Goal: Information Seeking & Learning: Learn about a topic

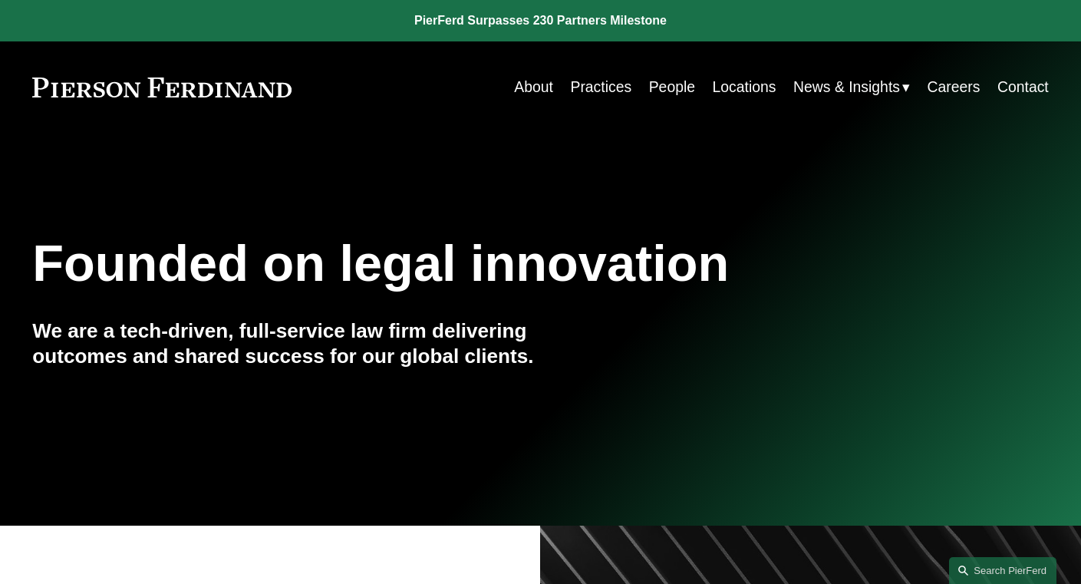
click at [668, 88] on link "People" at bounding box center [672, 87] width 46 height 30
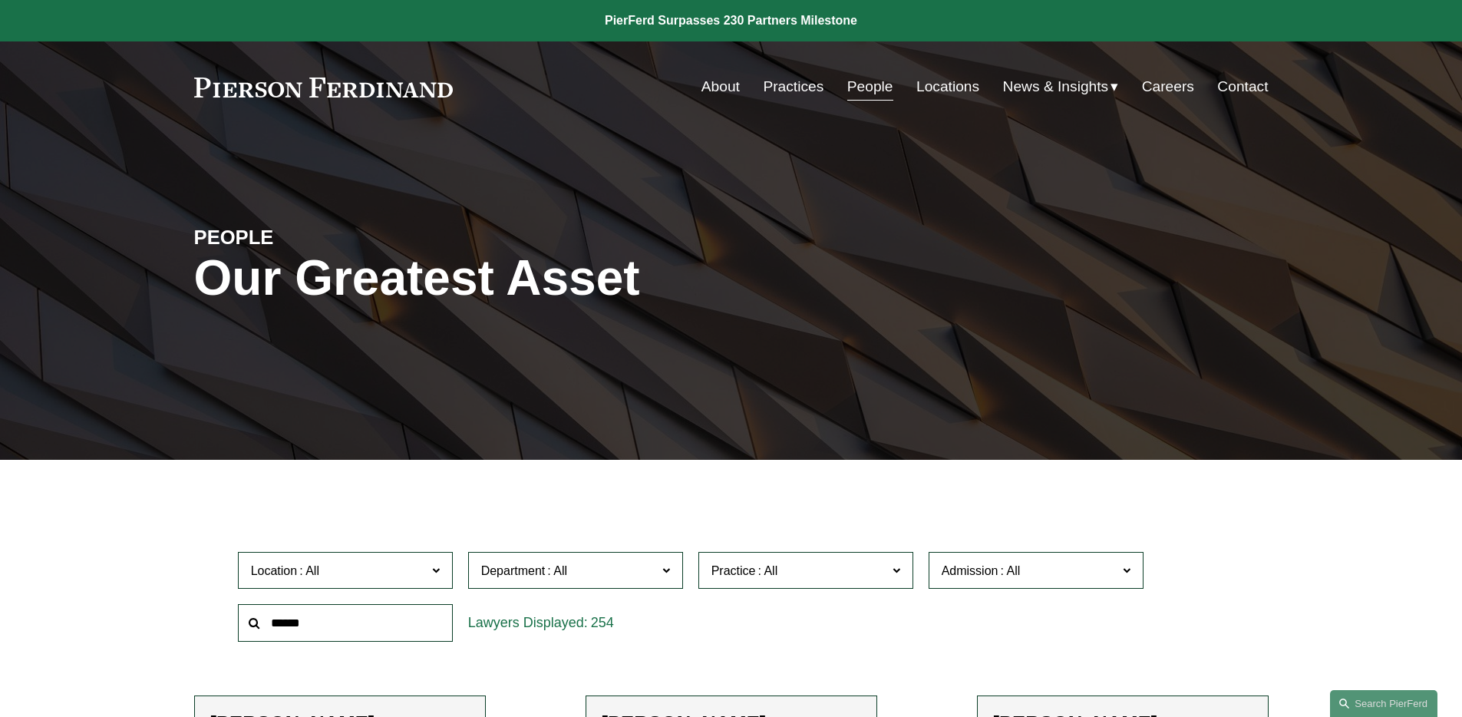
click at [807, 573] on span "Practice" at bounding box center [799, 570] width 176 height 21
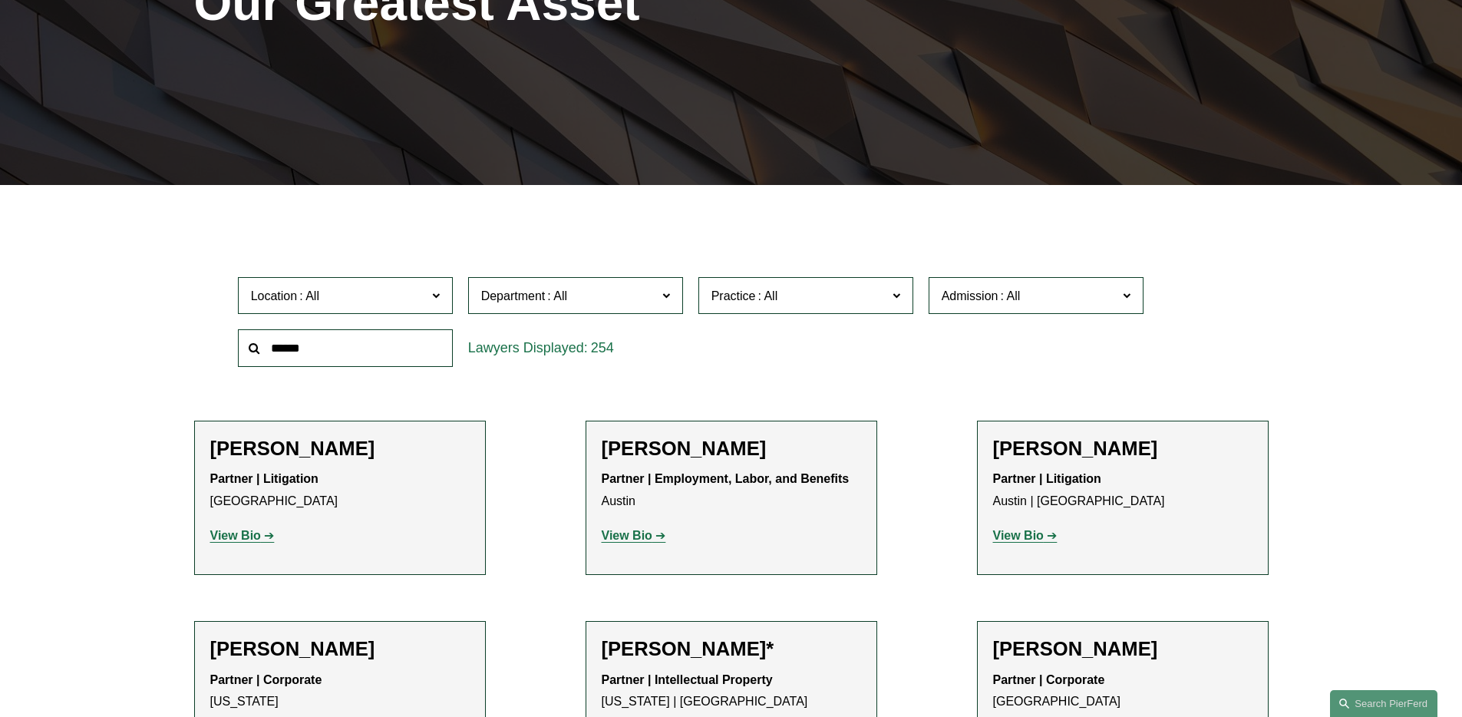
scroll to position [1841, 0]
click at [601, 292] on span "Department" at bounding box center [569, 296] width 176 height 21
click at [994, 303] on span "Admission" at bounding box center [1030, 296] width 176 height 21
click at [0, 0] on link "[US_STATE]" at bounding box center [0, 0] width 0 height 0
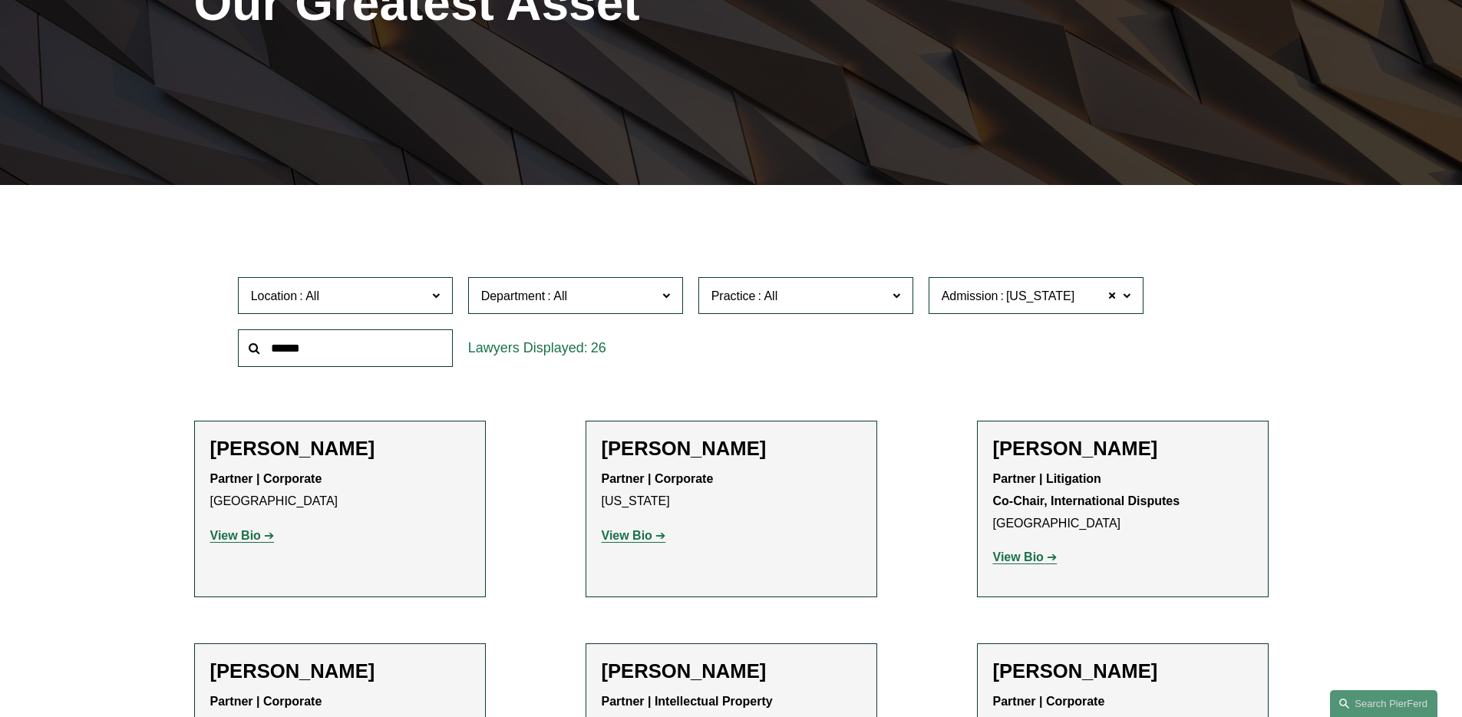
click at [549, 289] on span at bounding box center [557, 295] width 25 height 13
click at [0, 0] on link "Litigation" at bounding box center [0, 0] width 0 height 0
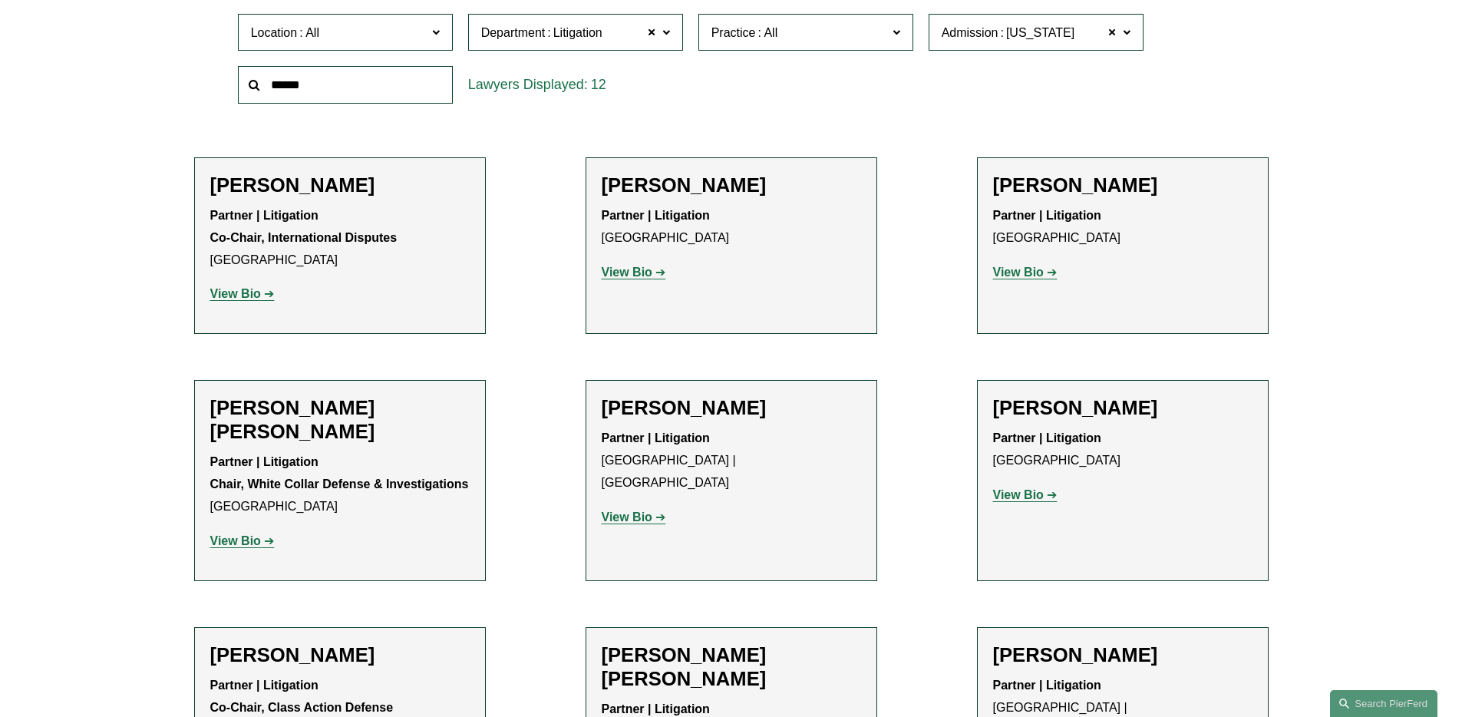
scroll to position [604, 0]
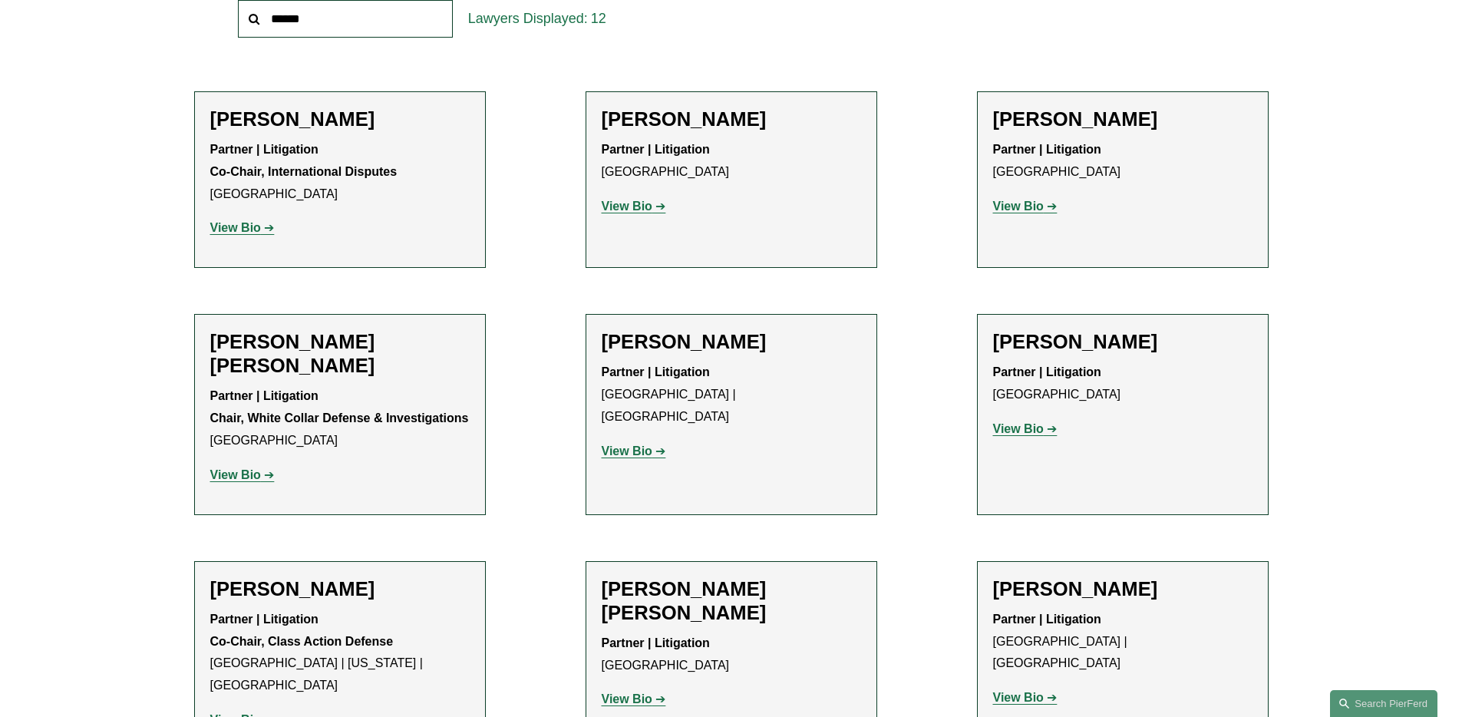
click at [635, 208] on strong "View Bio" at bounding box center [627, 206] width 51 height 13
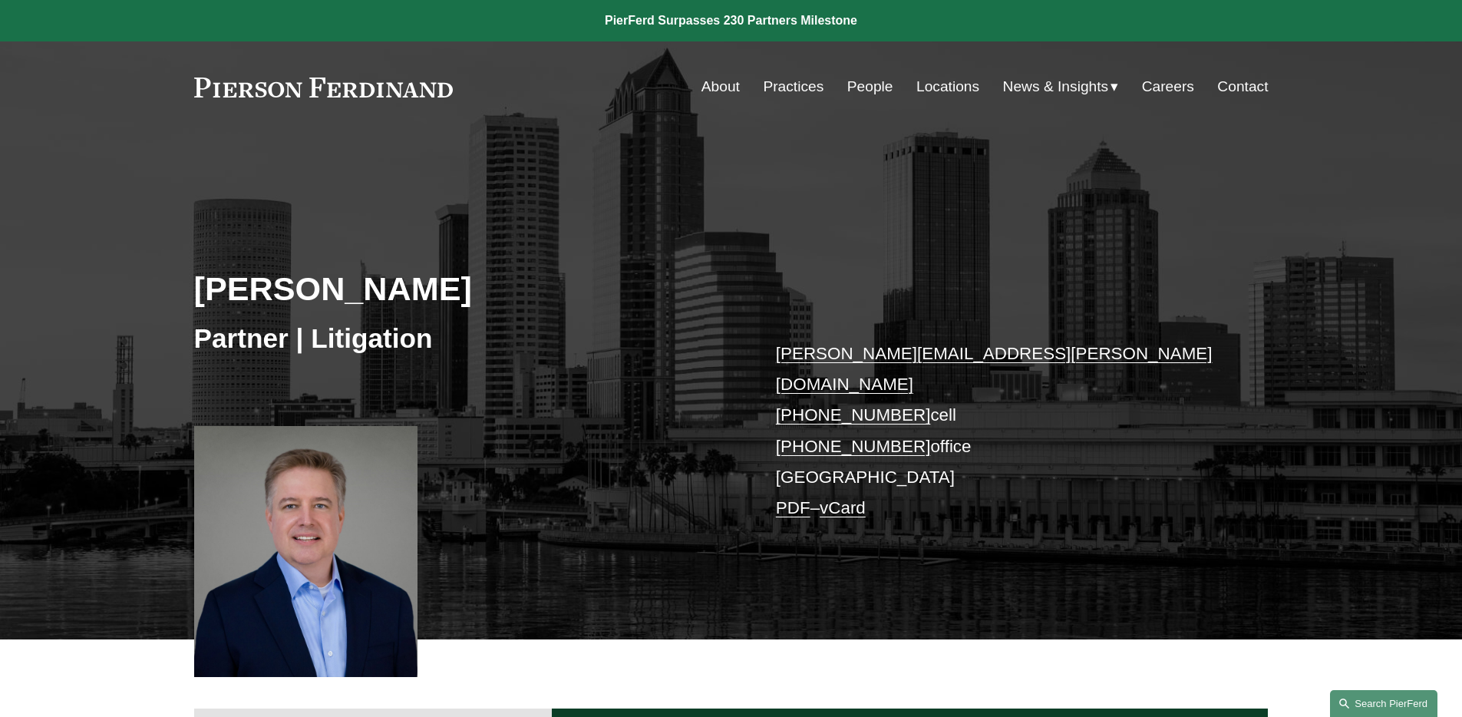
click at [1372, 705] on link "Search this site" at bounding box center [1383, 703] width 107 height 27
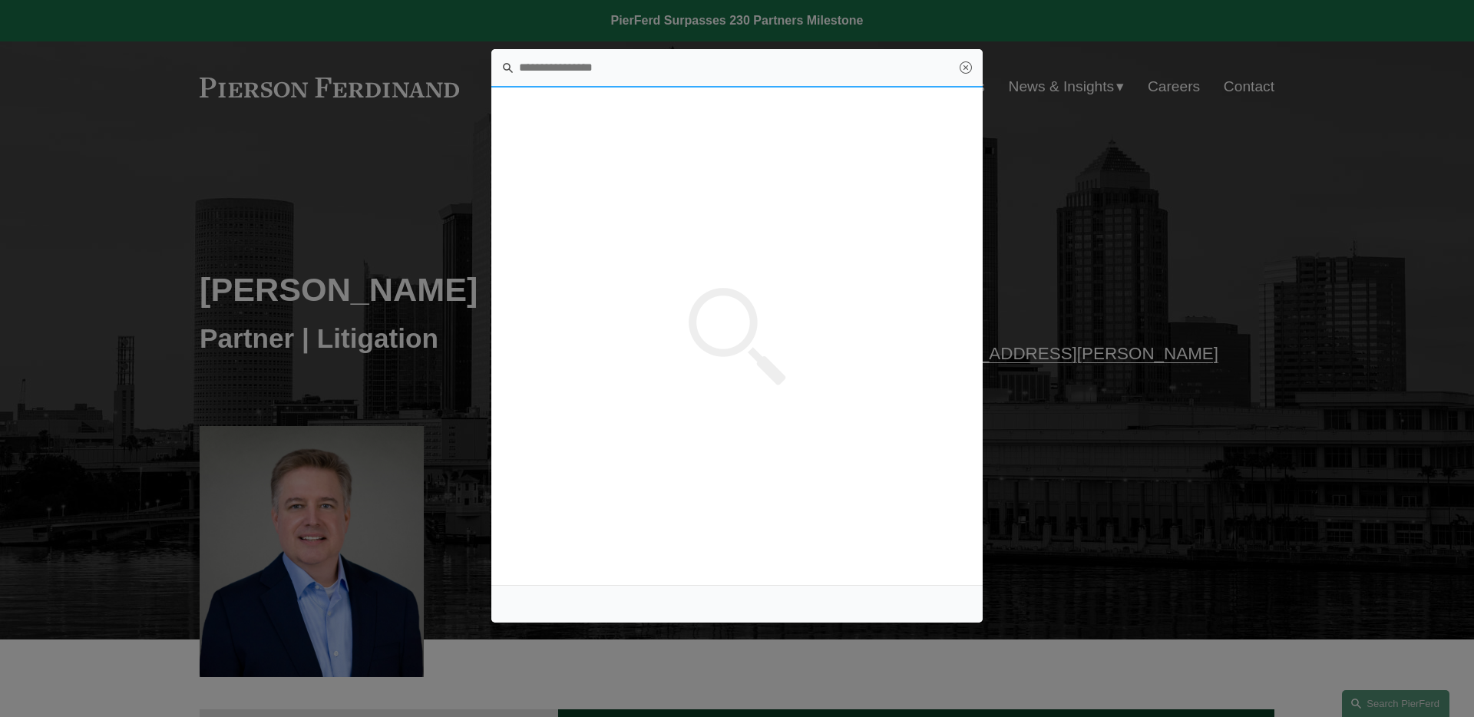
click at [604, 71] on input "Search this site" at bounding box center [736, 68] width 491 height 38
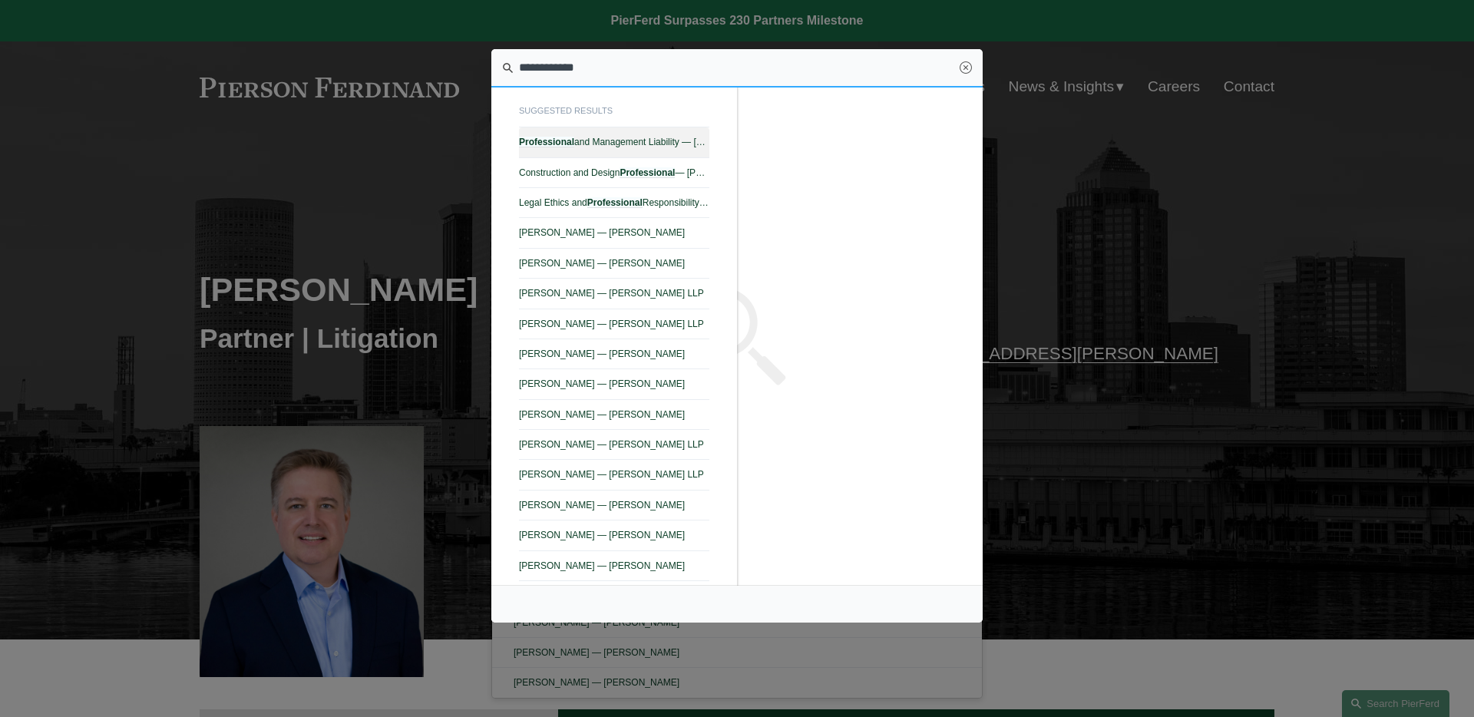
click at [584, 140] on span "Professional and Management Liability — Pierson Ferdinand LLP" at bounding box center [614, 142] width 190 height 11
type input "**********"
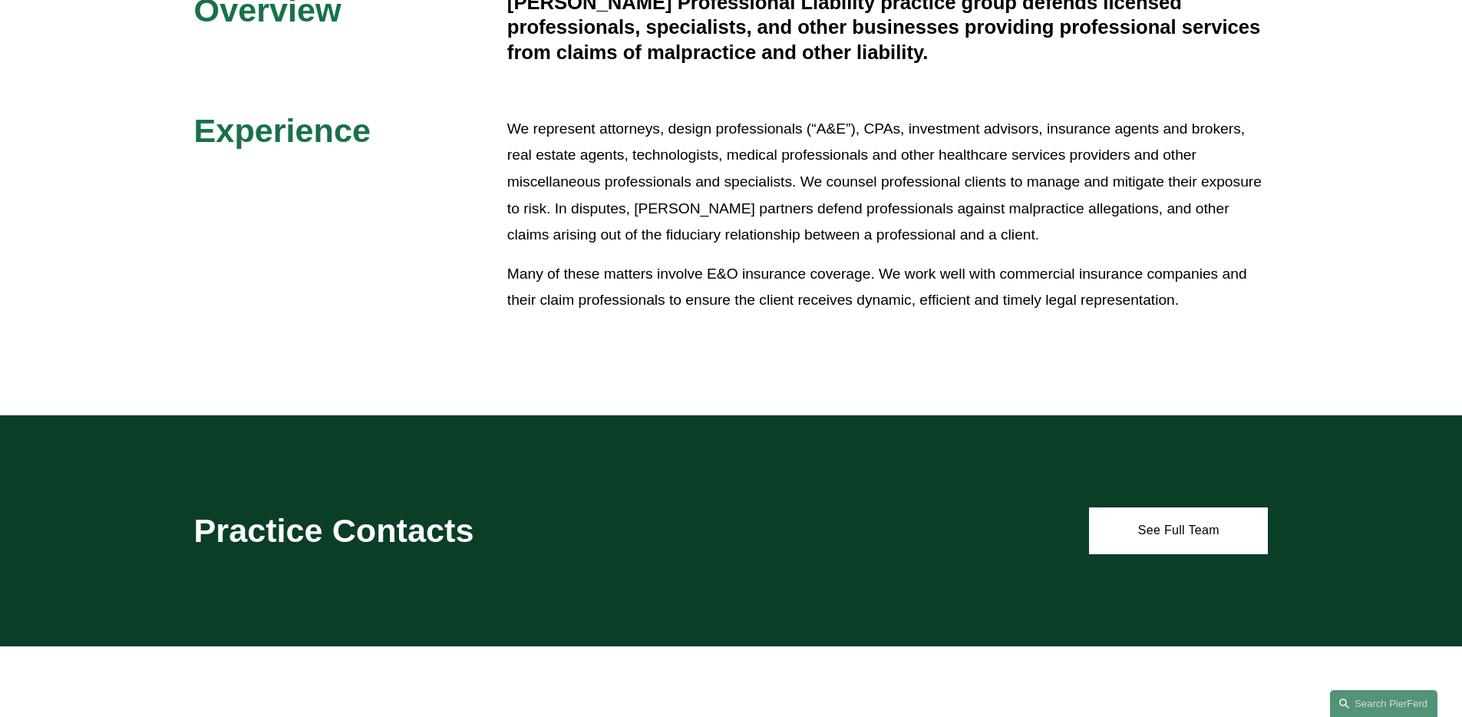
scroll to position [553, 0]
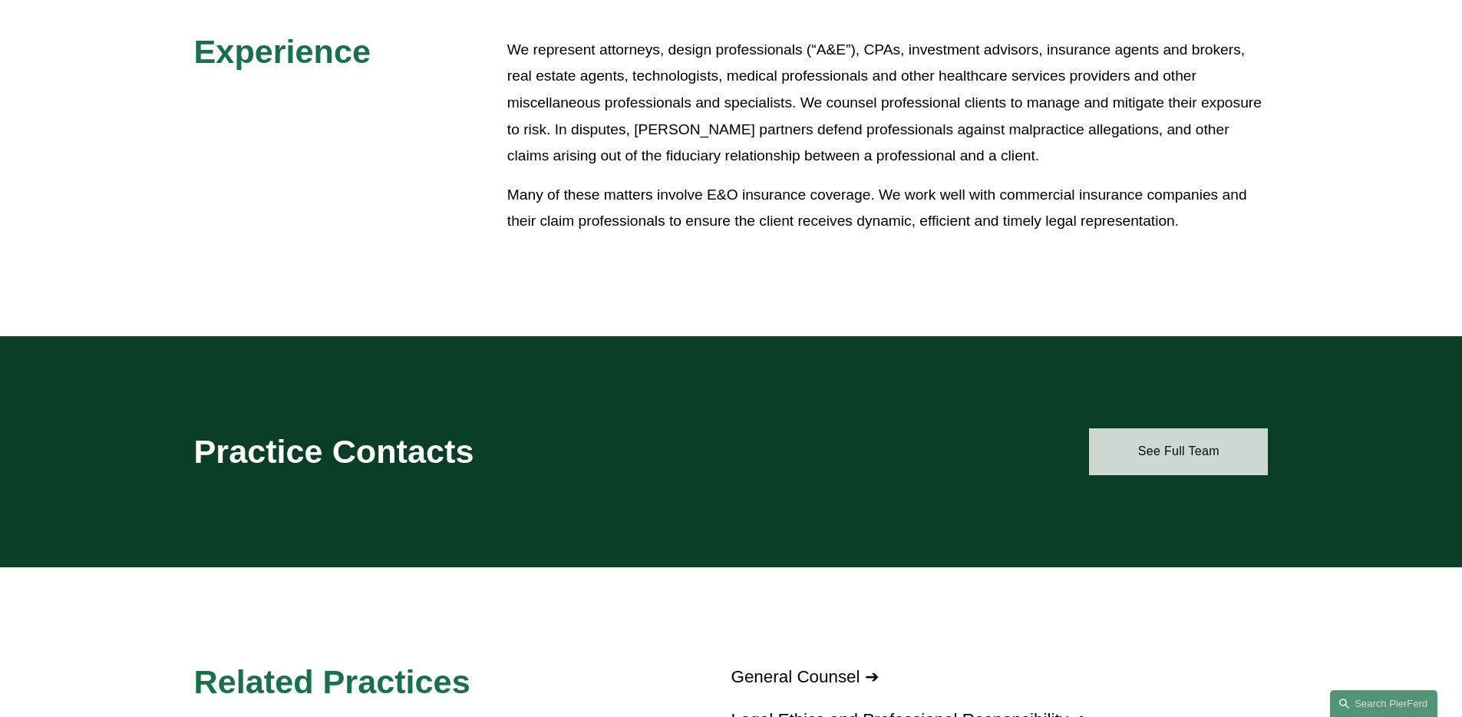
click at [1186, 460] on link "See Full Team" at bounding box center [1178, 451] width 179 height 46
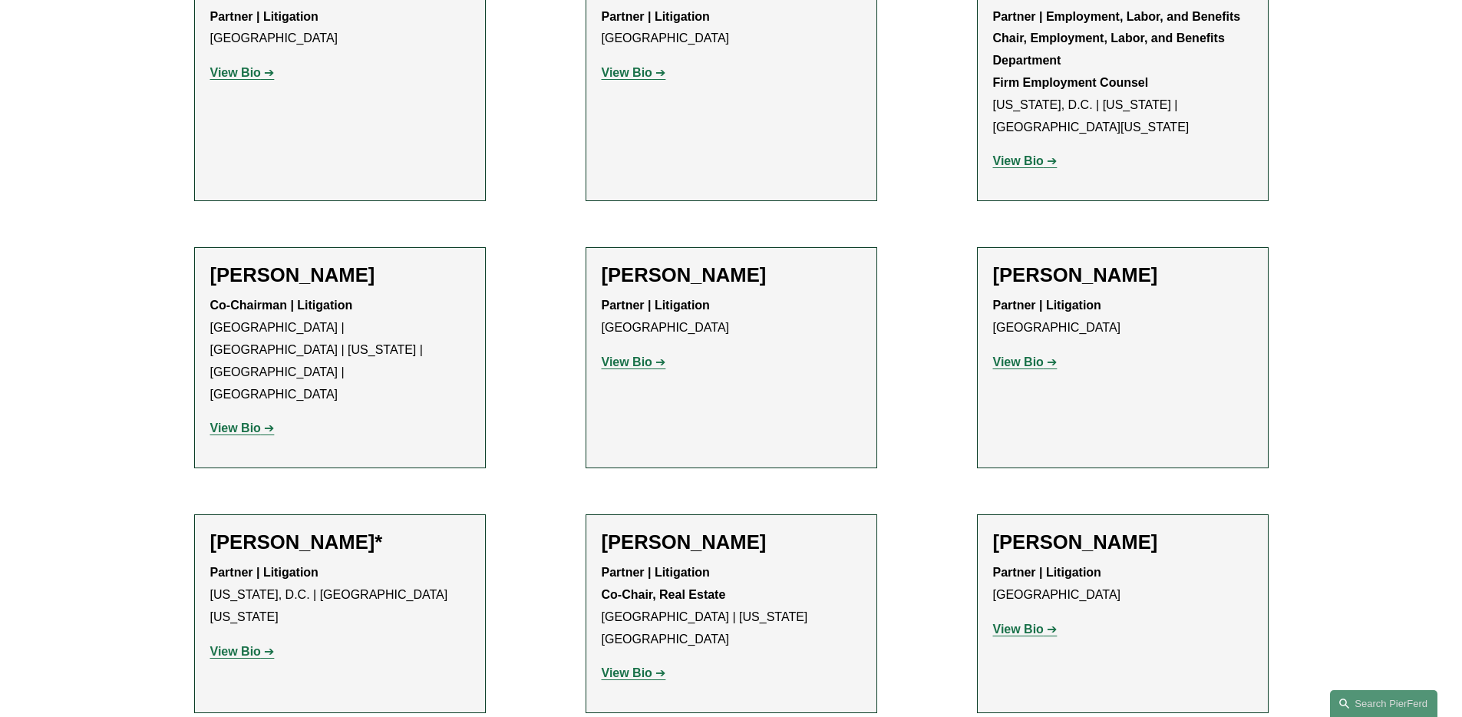
scroll to position [1038, 0]
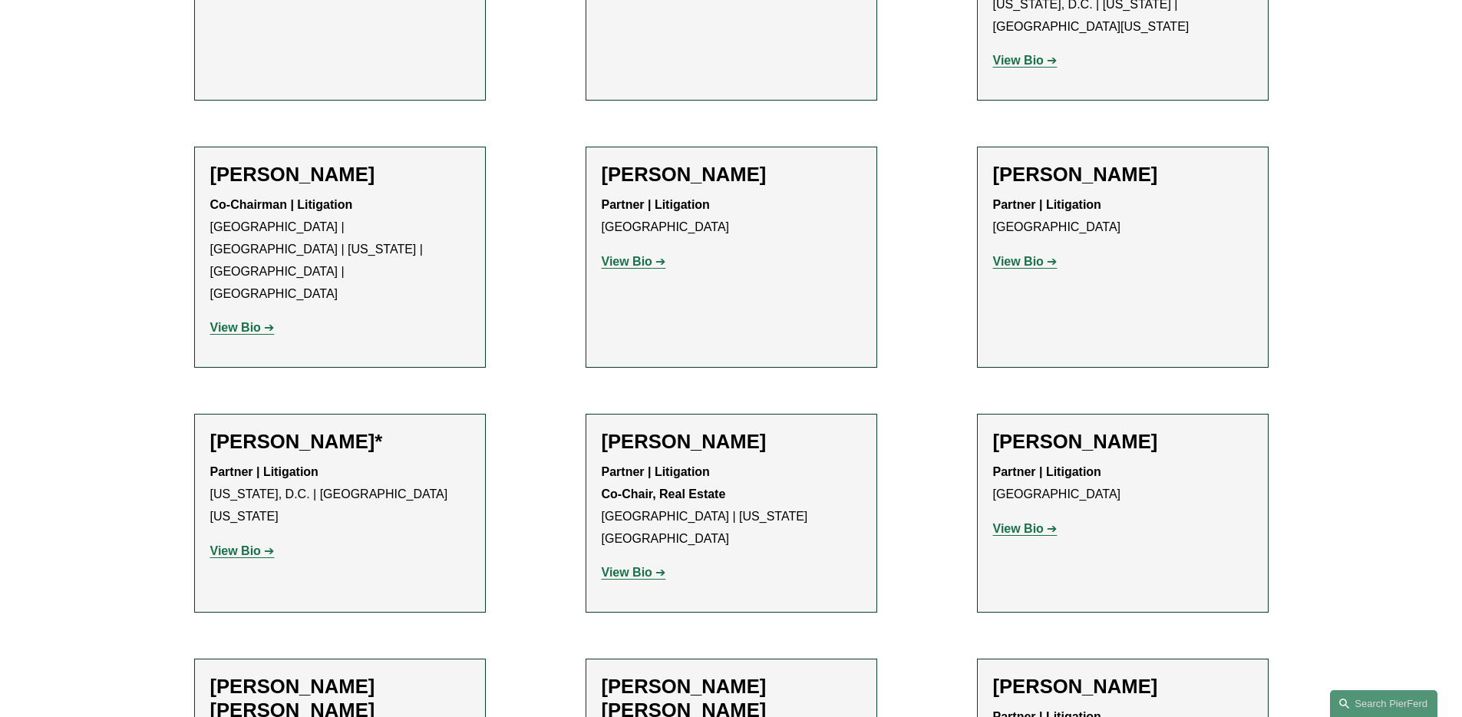
click at [641, 255] on strong "View Bio" at bounding box center [627, 261] width 51 height 13
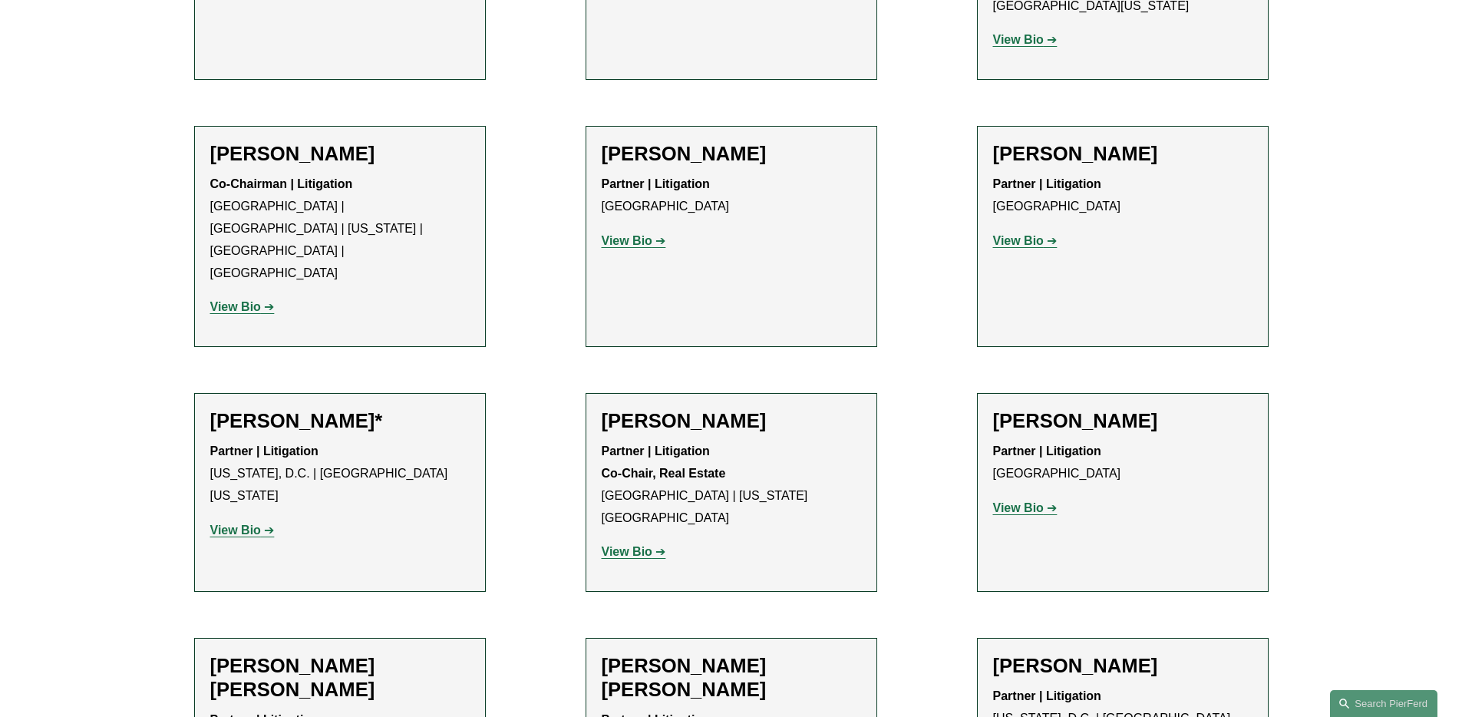
scroll to position [412, 0]
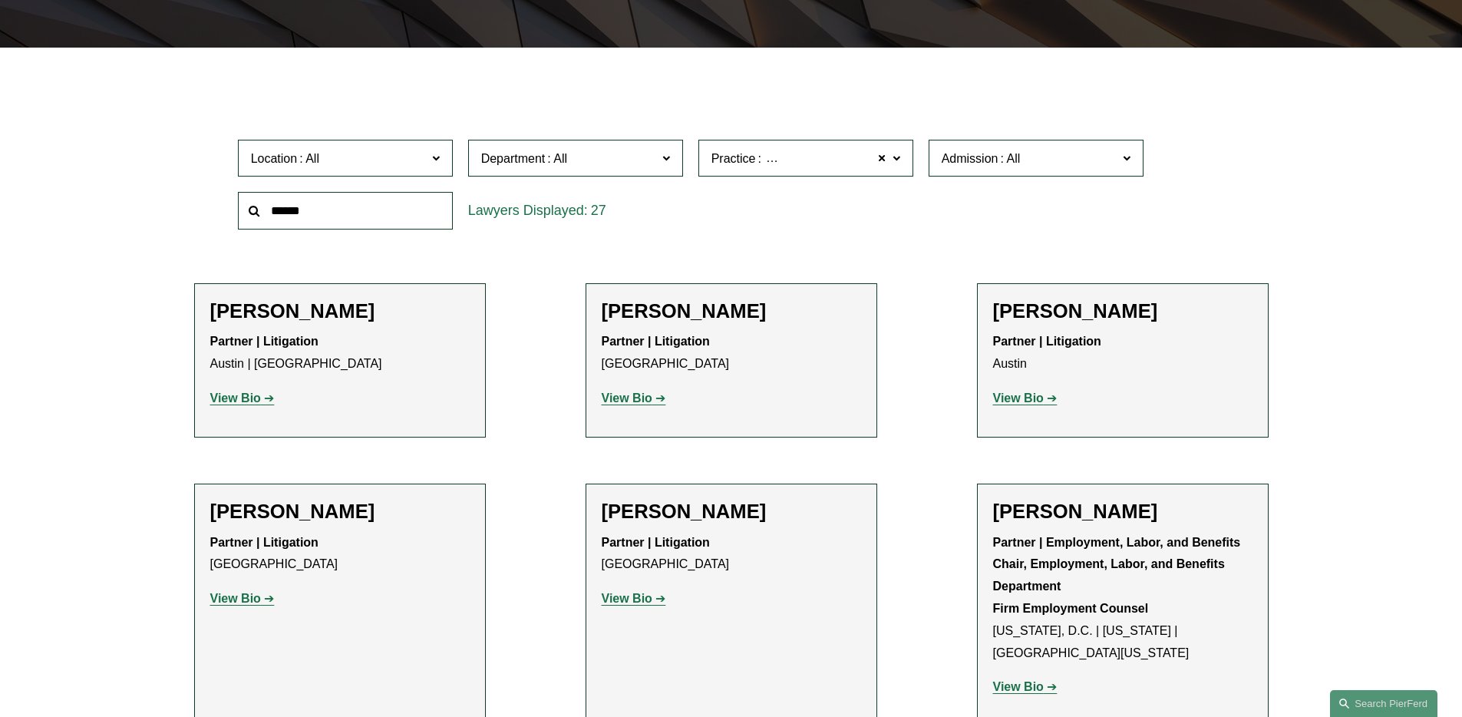
click at [510, 155] on span "Department" at bounding box center [513, 158] width 64 height 13
click at [553, 159] on span at bounding box center [557, 158] width 25 height 13
click at [368, 163] on span "Location" at bounding box center [339, 158] width 176 height 21
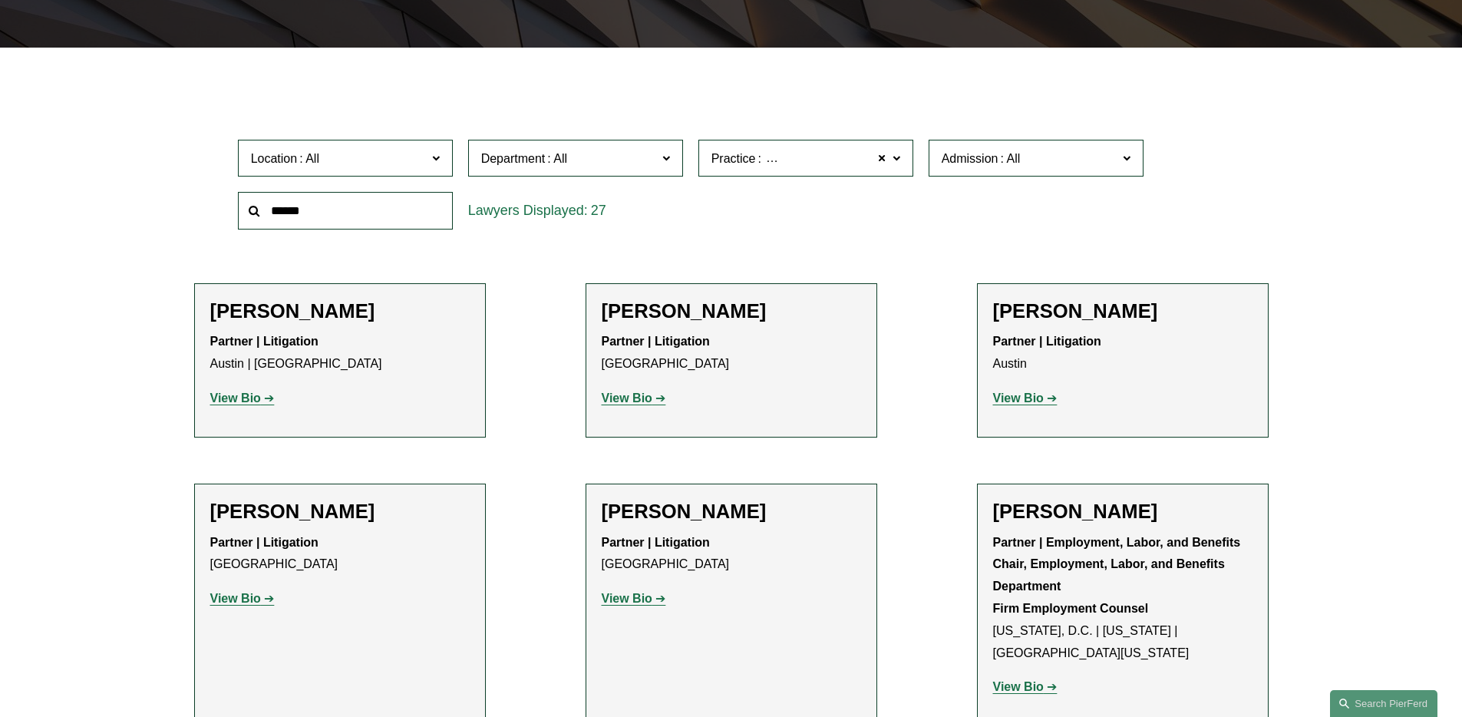
scroll to position [442, 0]
click at [0, 0] on link "New York" at bounding box center [0, 0] width 0 height 0
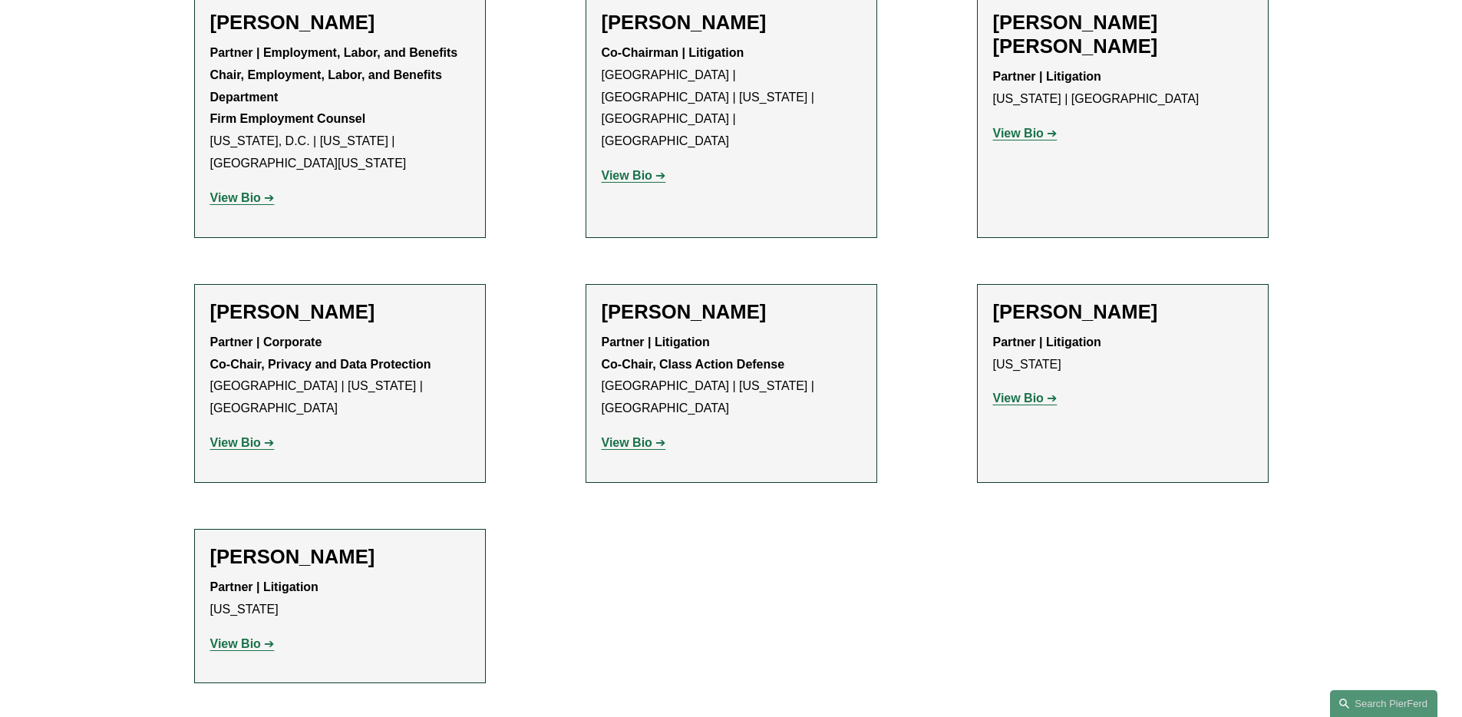
scroll to position [709, 0]
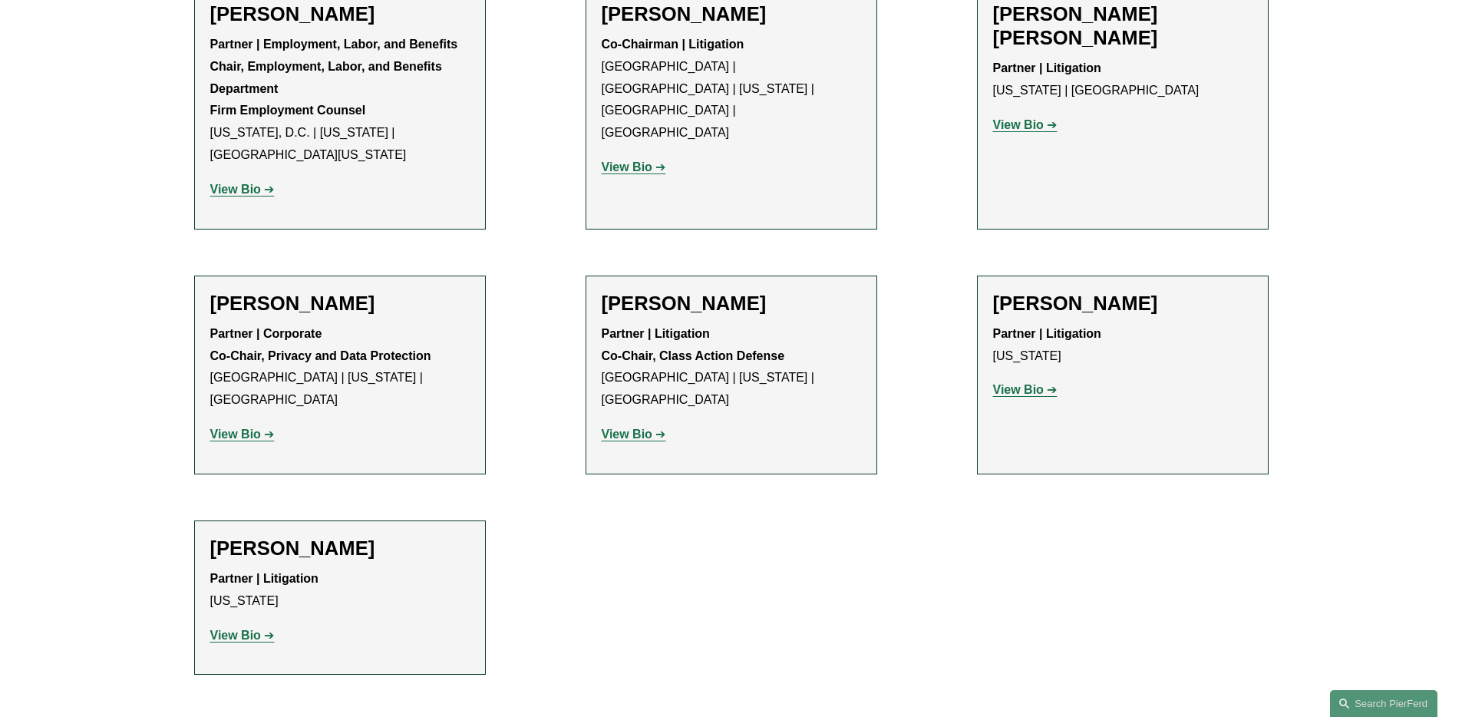
click at [243, 629] on strong "View Bio" at bounding box center [235, 635] width 51 height 13
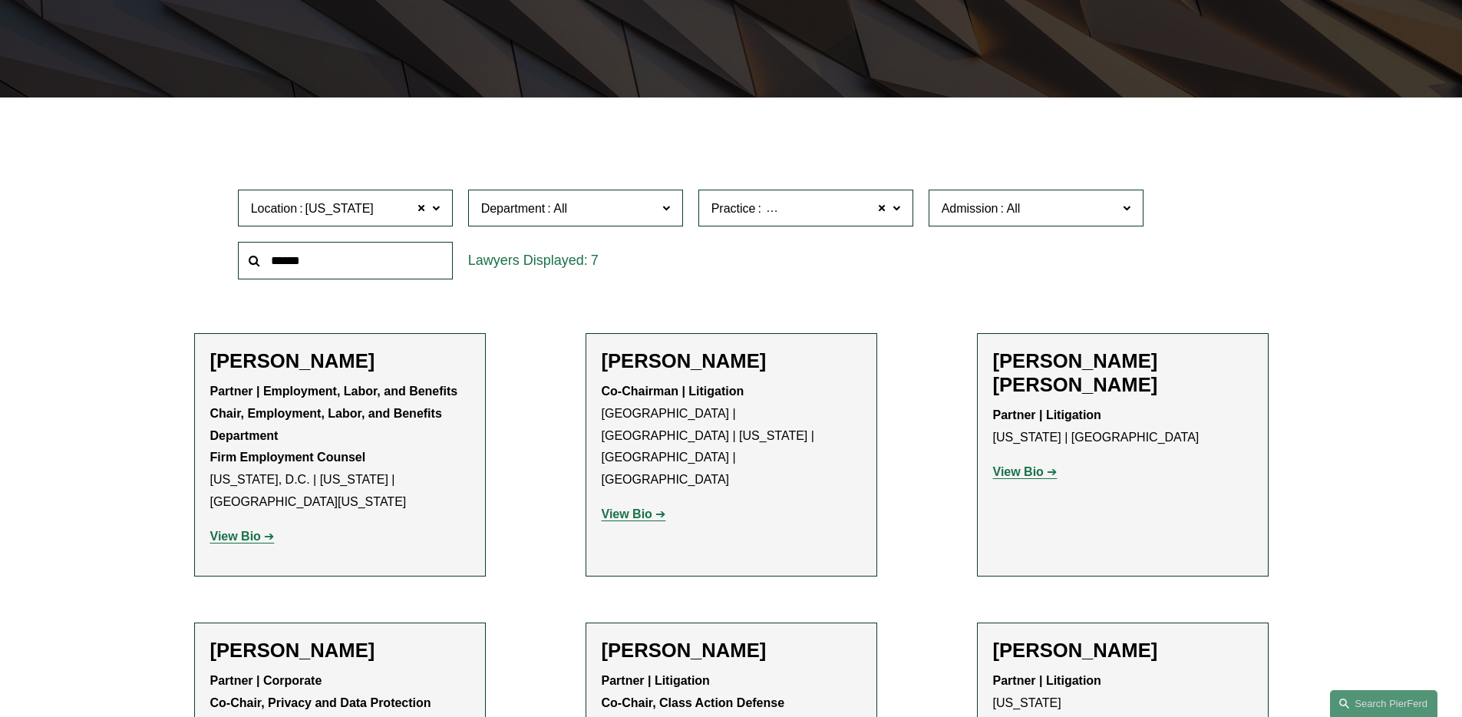
scroll to position [332, 0]
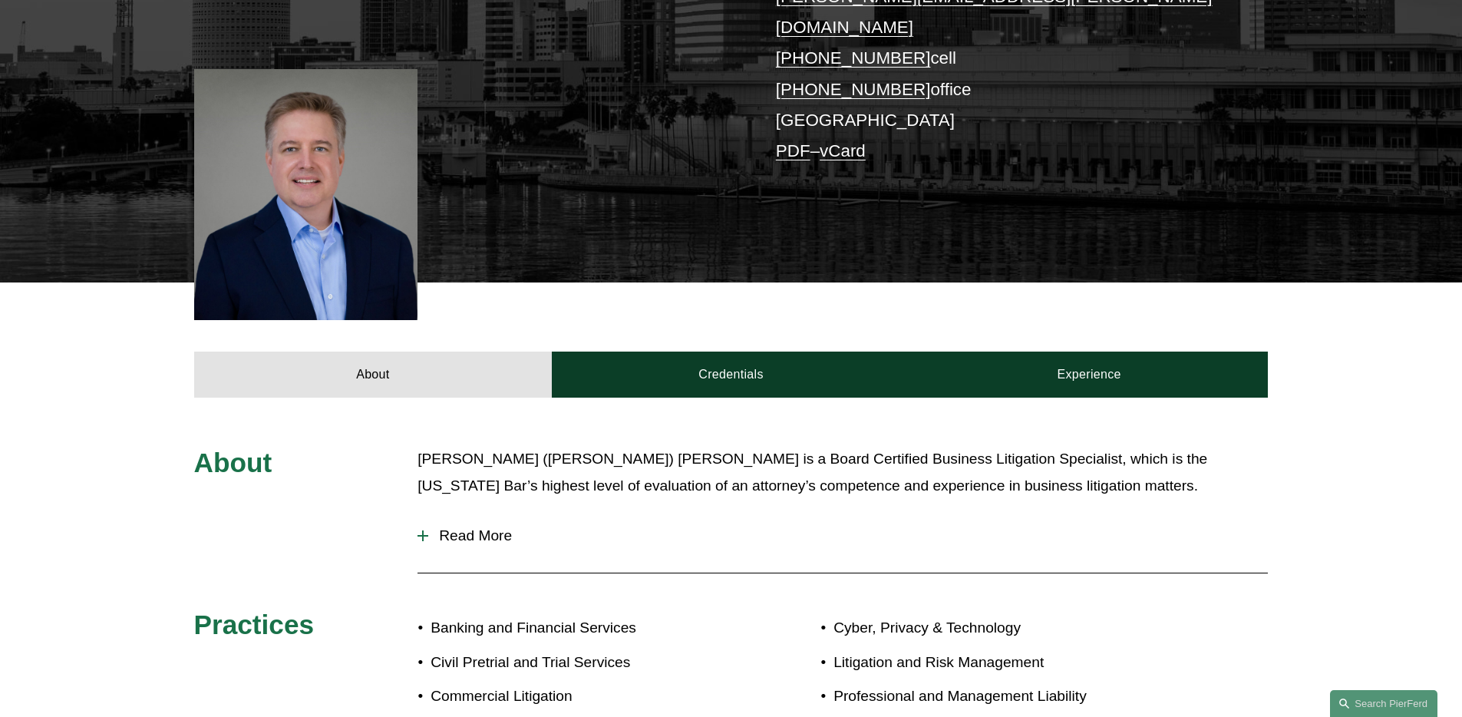
scroll to position [534, 0]
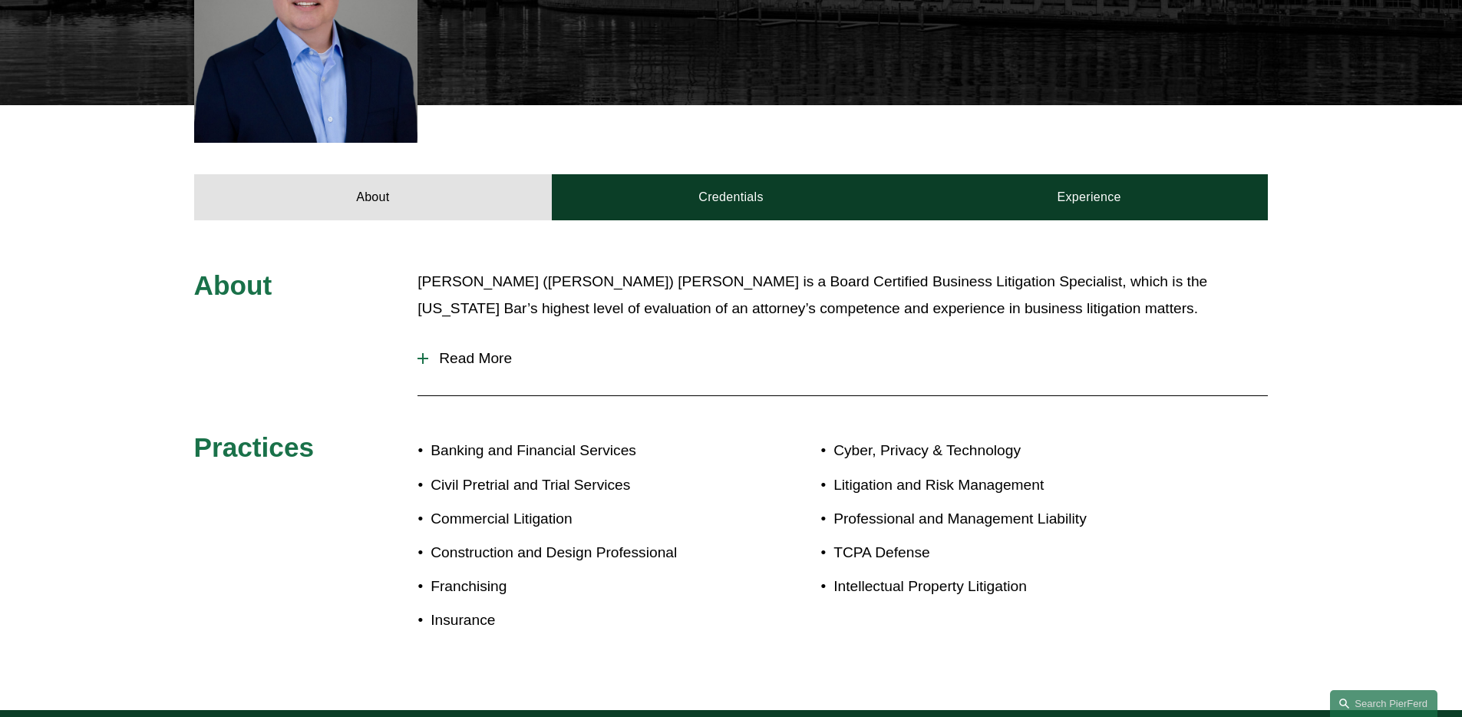
click at [468, 350] on span "Read More" at bounding box center [848, 358] width 840 height 17
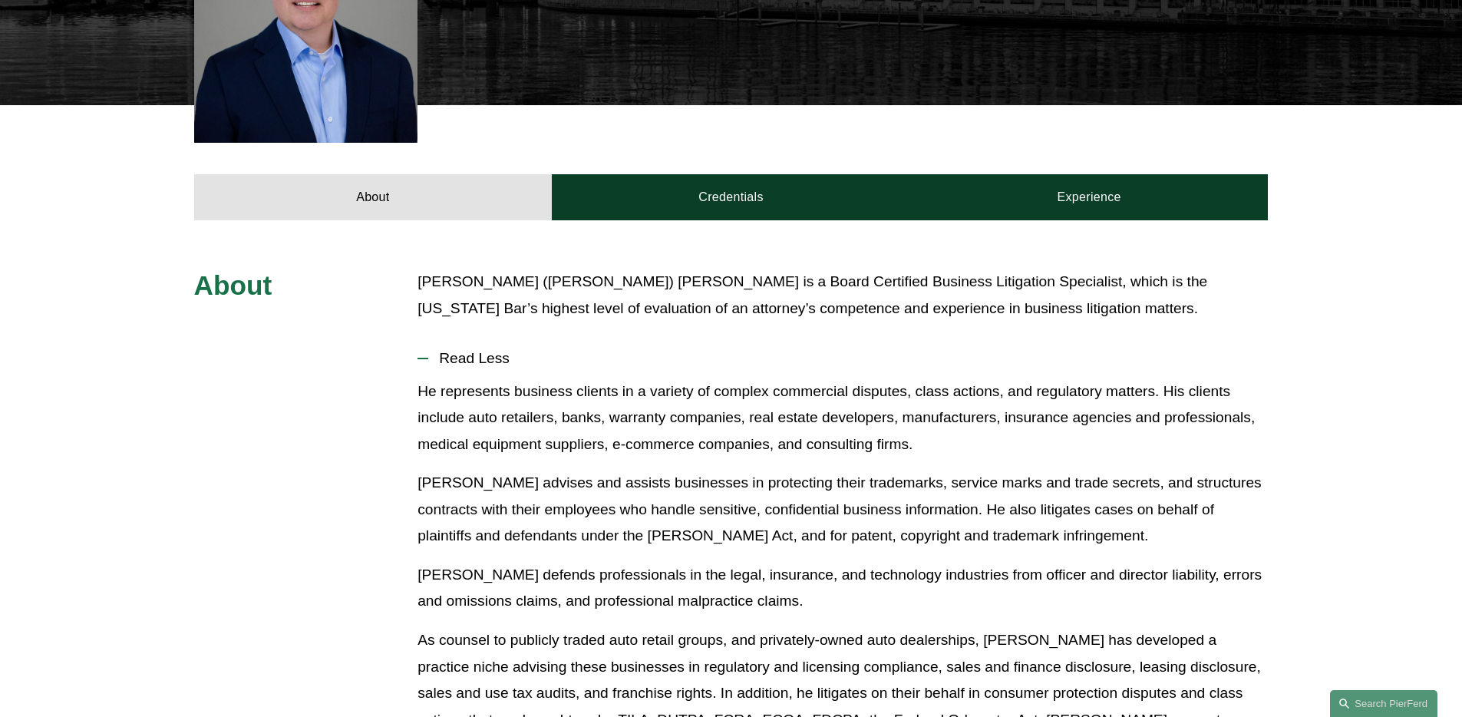
click at [543, 388] on p "He represents business clients in a variety of complex commercial disputes, cla…" at bounding box center [843, 418] width 850 height 80
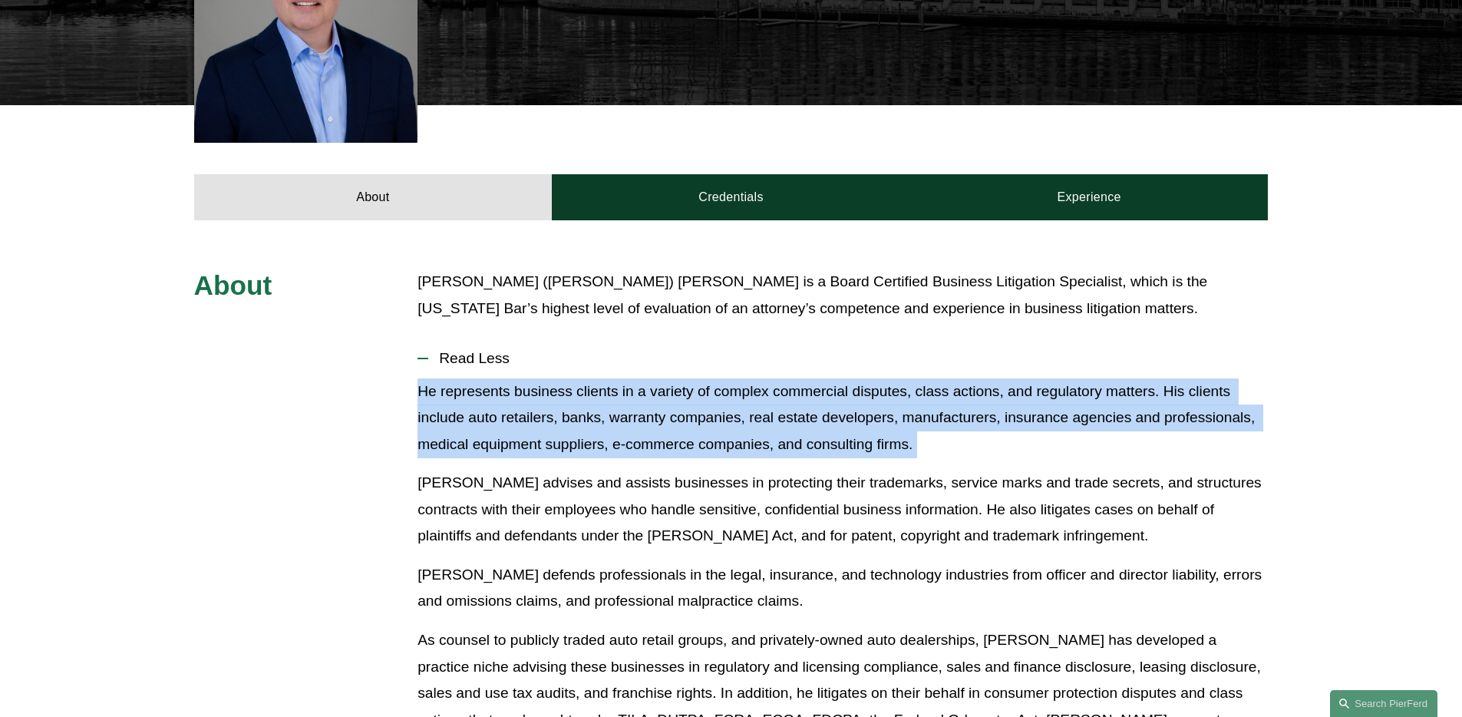
click at [543, 388] on p "He represents business clients in a variety of complex commercial disputes, cla…" at bounding box center [843, 418] width 850 height 80
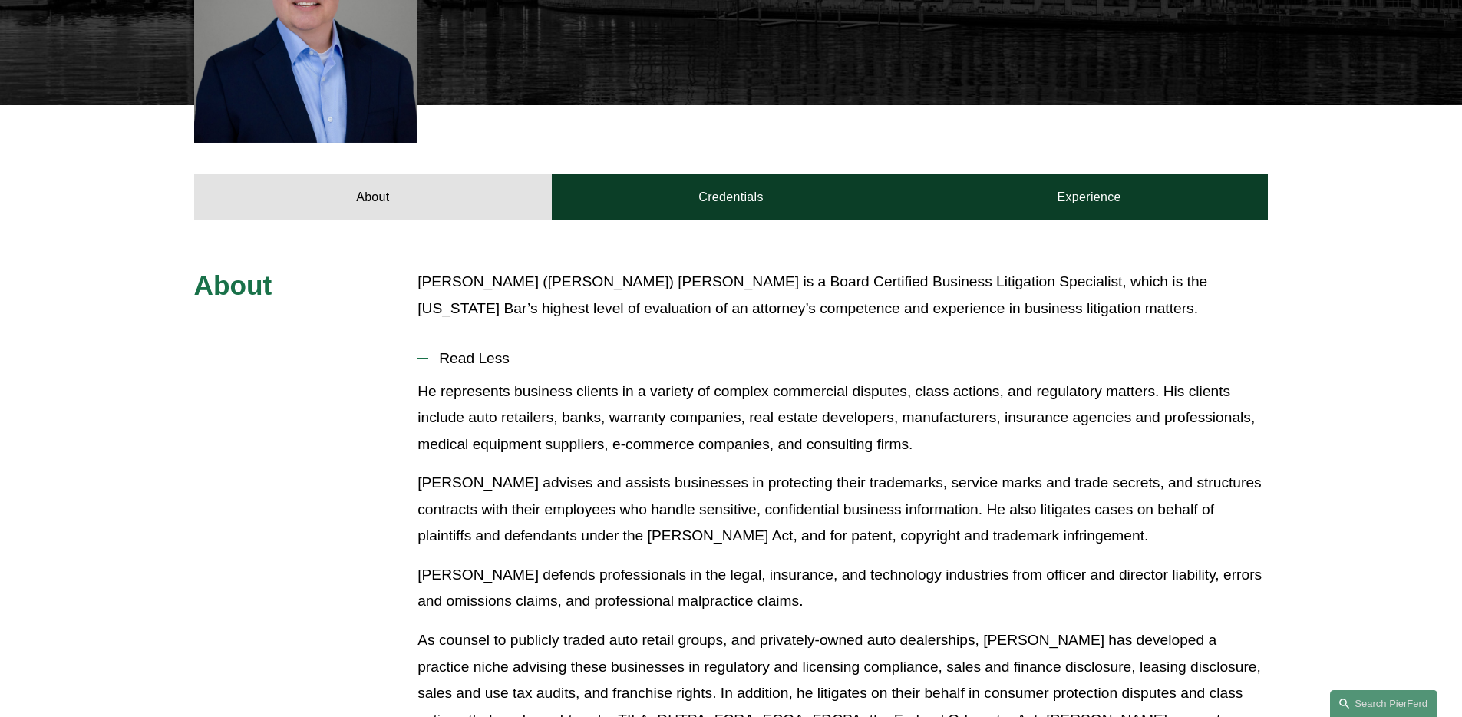
click at [543, 388] on p "He represents business clients in a variety of complex commercial disputes, cla…" at bounding box center [843, 418] width 850 height 80
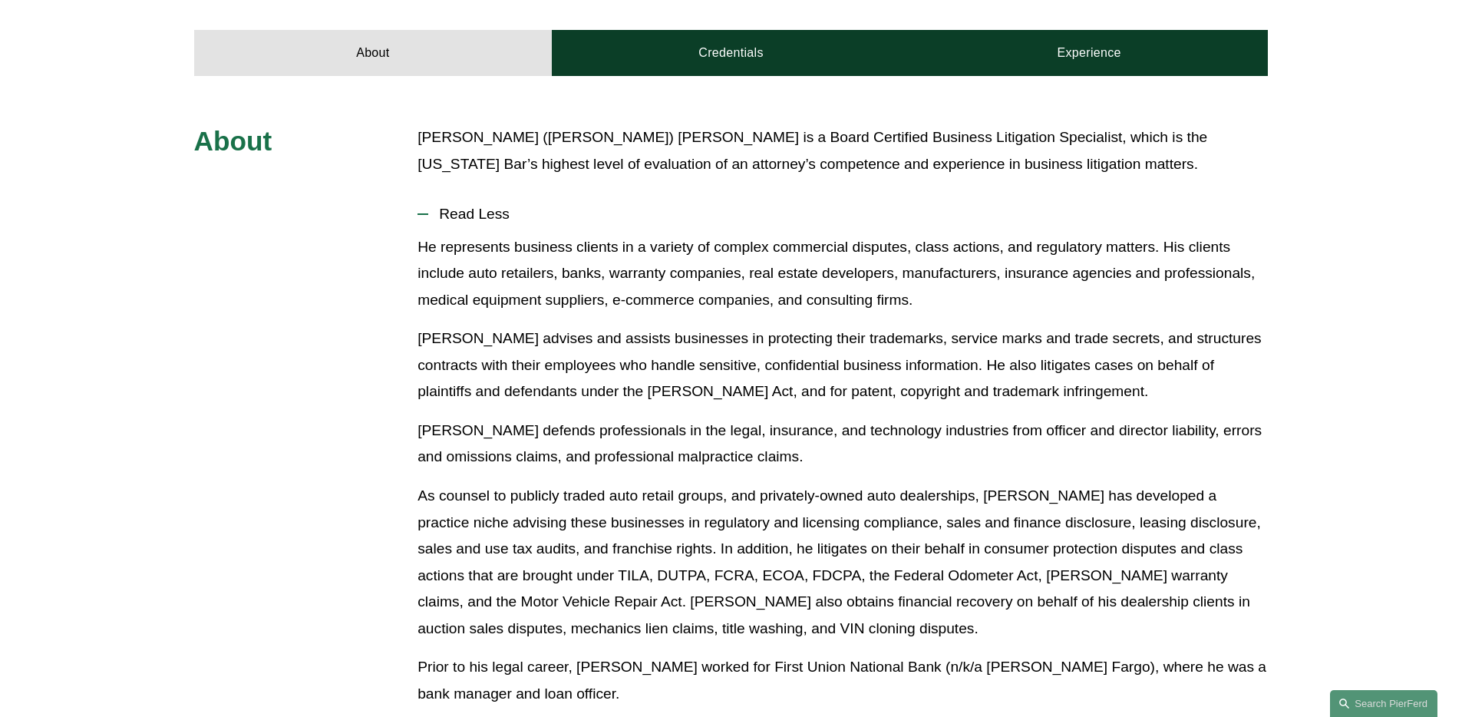
click at [545, 393] on div "He represents business clients in a variety of complex commercial disputes, cla…" at bounding box center [843, 509] width 850 height 550
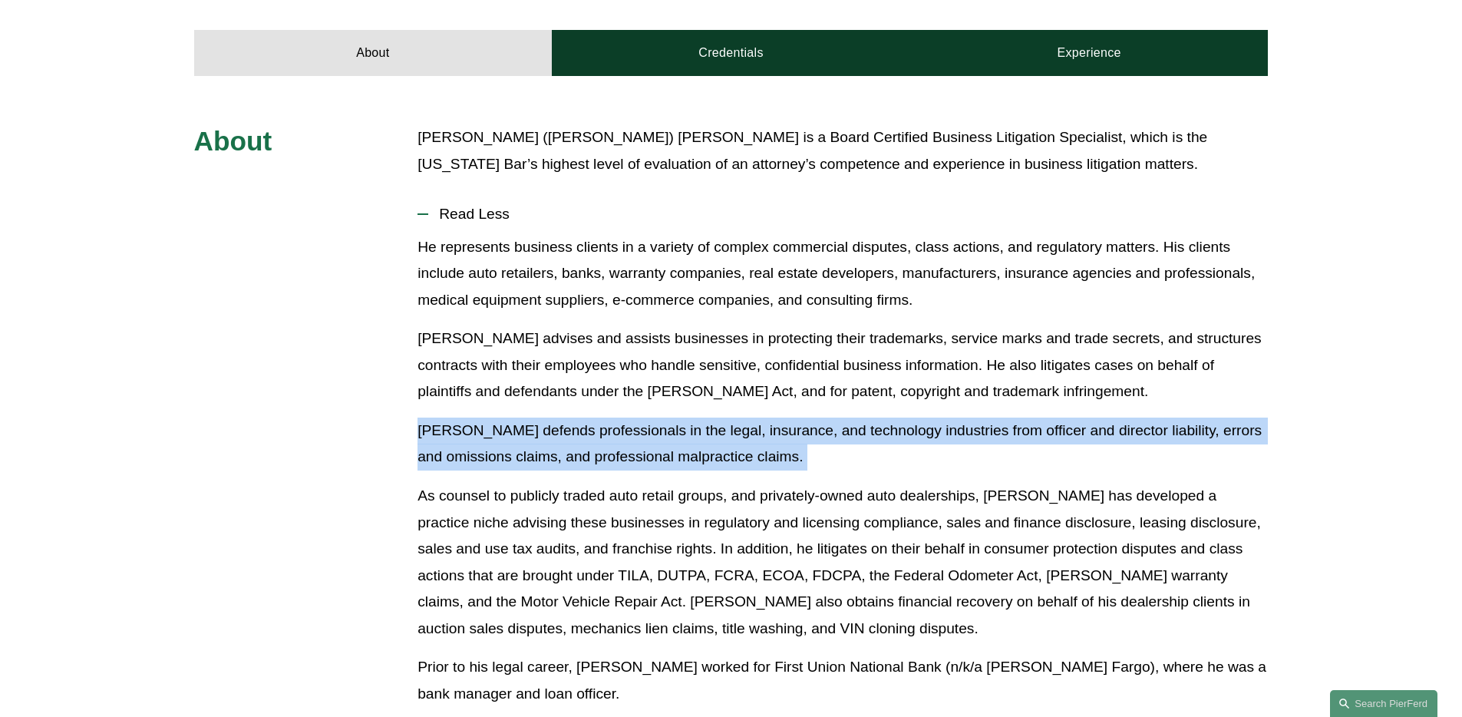
click at [545, 393] on div "He represents business clients in a variety of complex commercial disputes, cla…" at bounding box center [843, 509] width 850 height 550
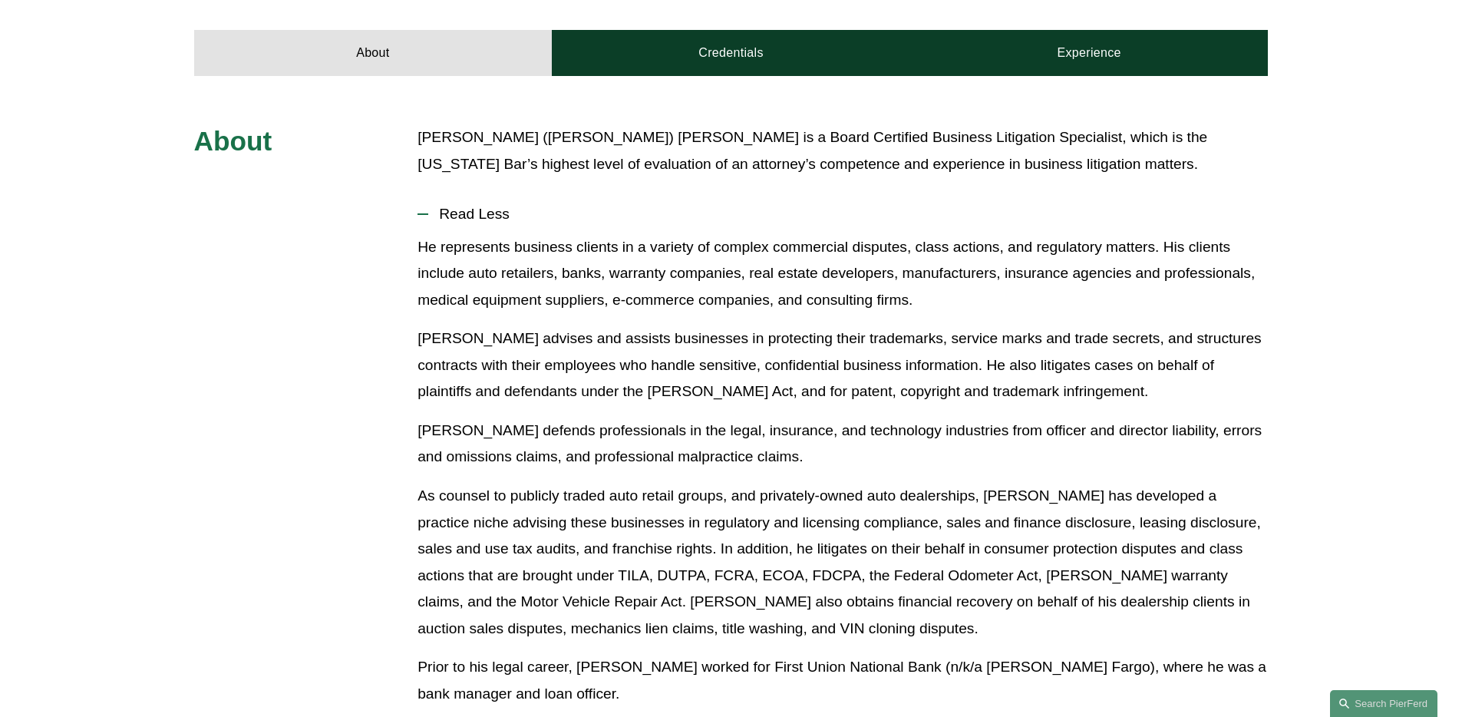
click at [530, 352] on p "Mr. Geitner advises and assists businesses in protecting their trademarks, serv…" at bounding box center [843, 365] width 850 height 80
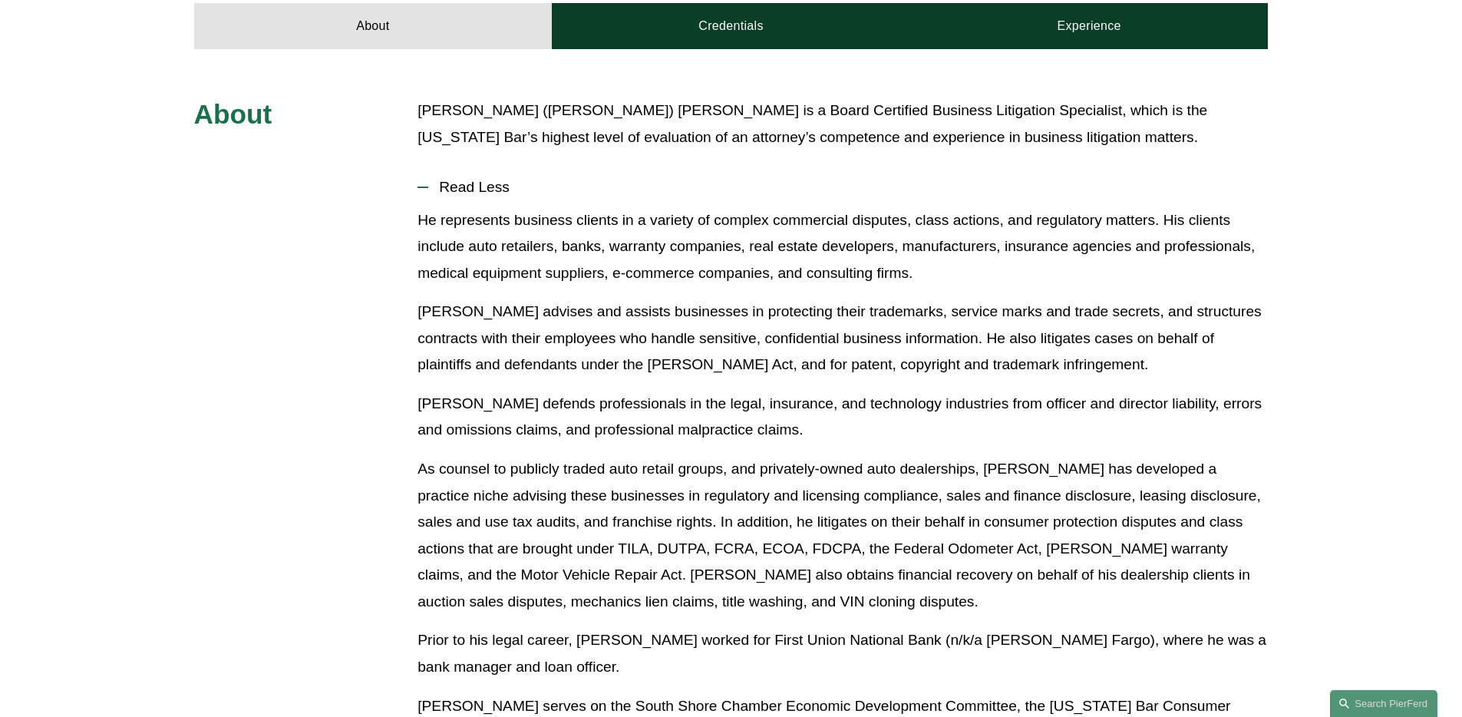
click at [596, 391] on p "Mr. Geitner defends professionals in the legal, insurance, and technology indus…" at bounding box center [843, 417] width 850 height 53
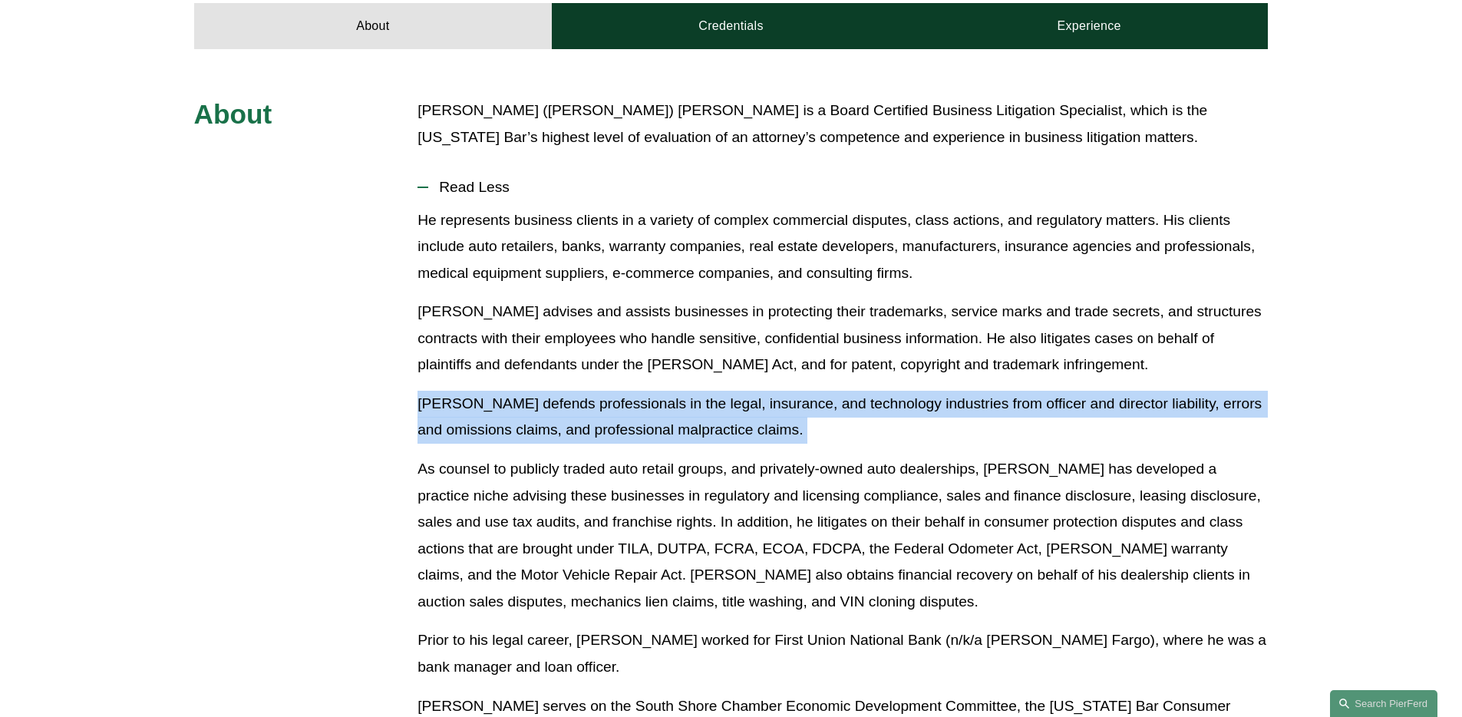
click at [596, 391] on p "Mr. Geitner defends professionals in the legal, insurance, and technology indus…" at bounding box center [843, 417] width 850 height 53
click at [549, 391] on p "Mr. Geitner defends professionals in the legal, insurance, and technology indus…" at bounding box center [843, 417] width 850 height 53
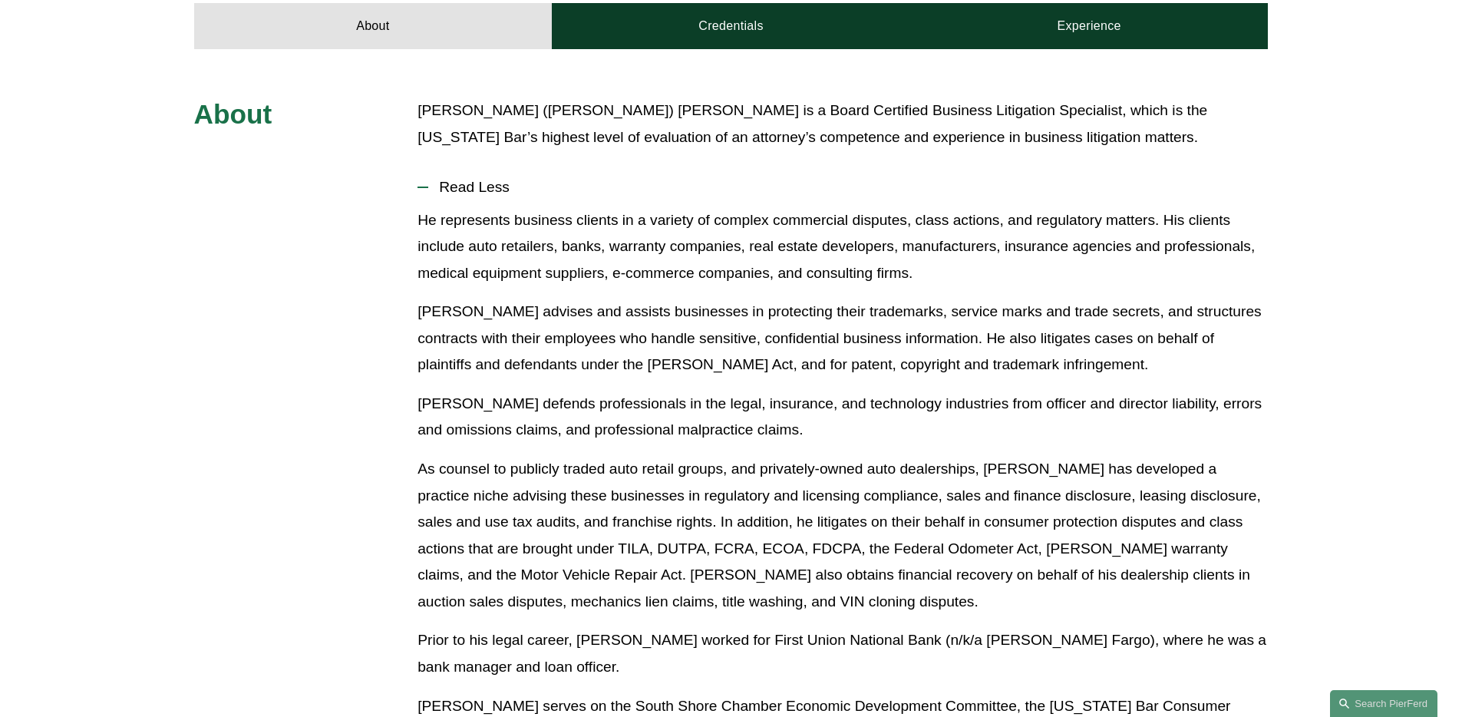
click at [549, 391] on p "Mr. Geitner defends professionals in the legal, insurance, and technology indus…" at bounding box center [843, 417] width 850 height 53
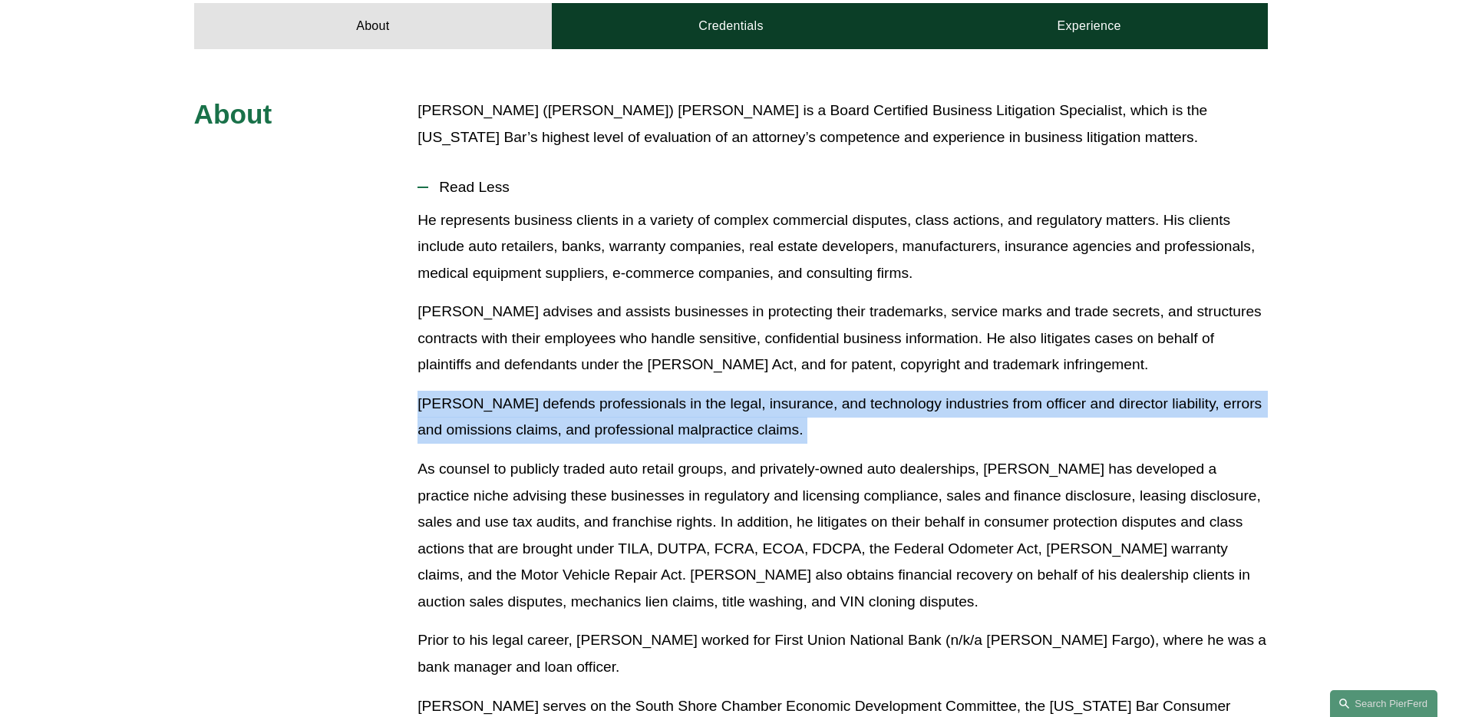
click at [549, 391] on p "Mr. Geitner defends professionals in the legal, insurance, and technology indus…" at bounding box center [843, 417] width 850 height 53
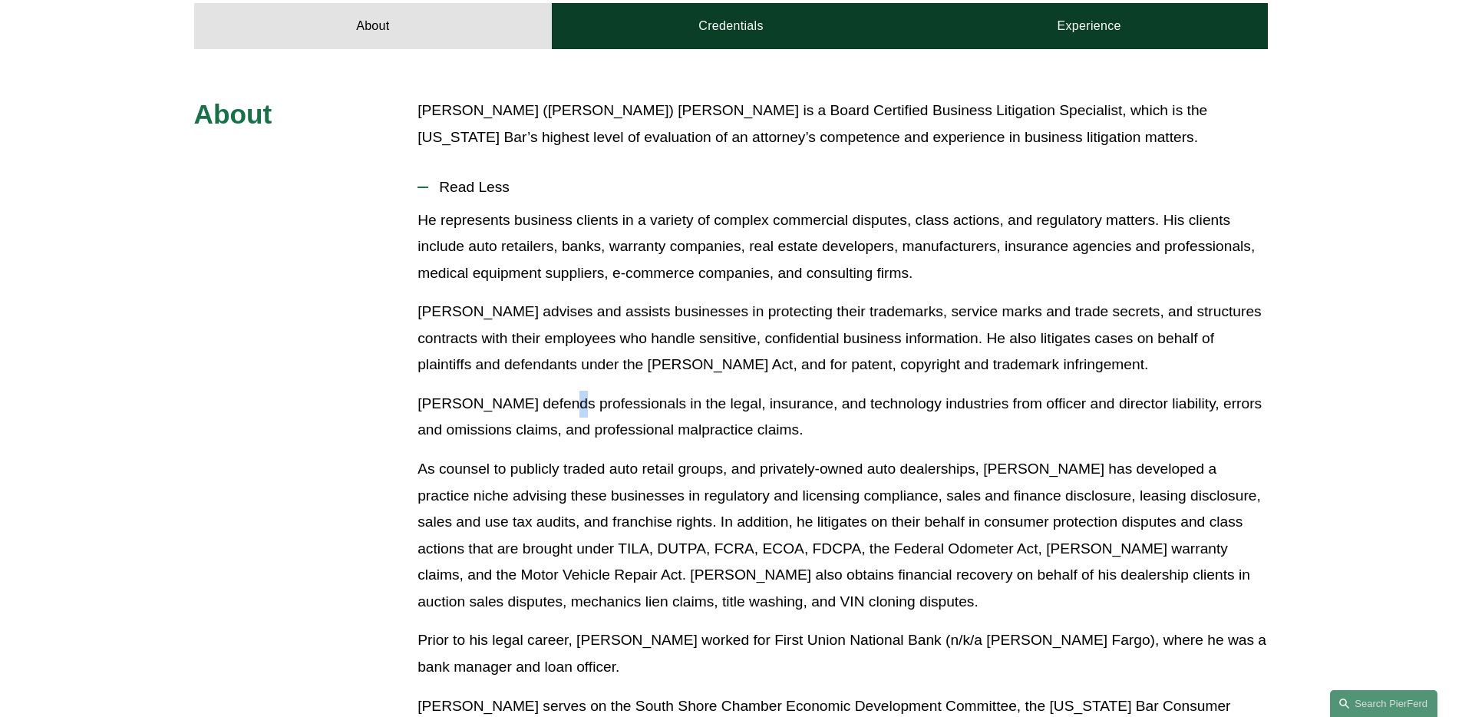
click at [549, 391] on p "Mr. Geitner defends professionals in the legal, insurance, and technology indus…" at bounding box center [843, 417] width 850 height 53
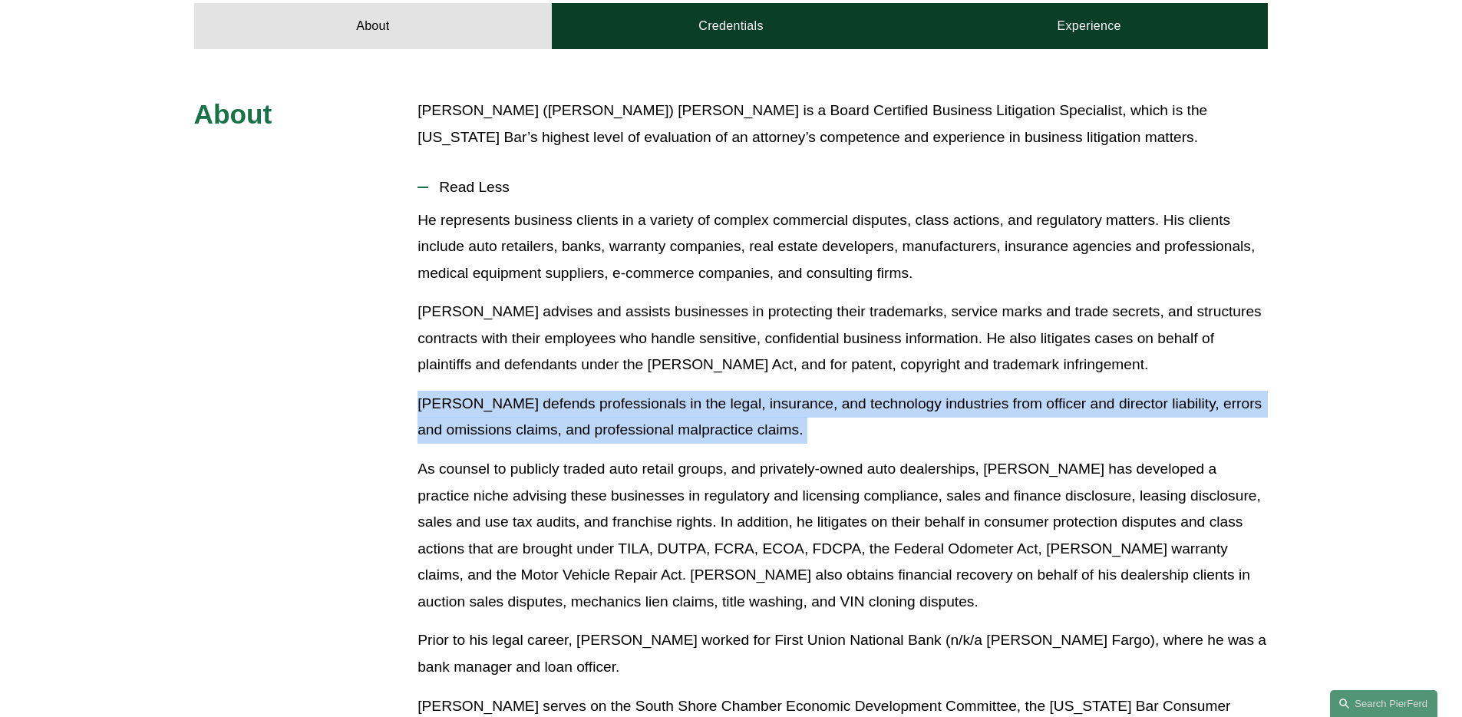
click at [549, 391] on p "Mr. Geitner defends professionals in the legal, insurance, and technology indus…" at bounding box center [843, 417] width 850 height 53
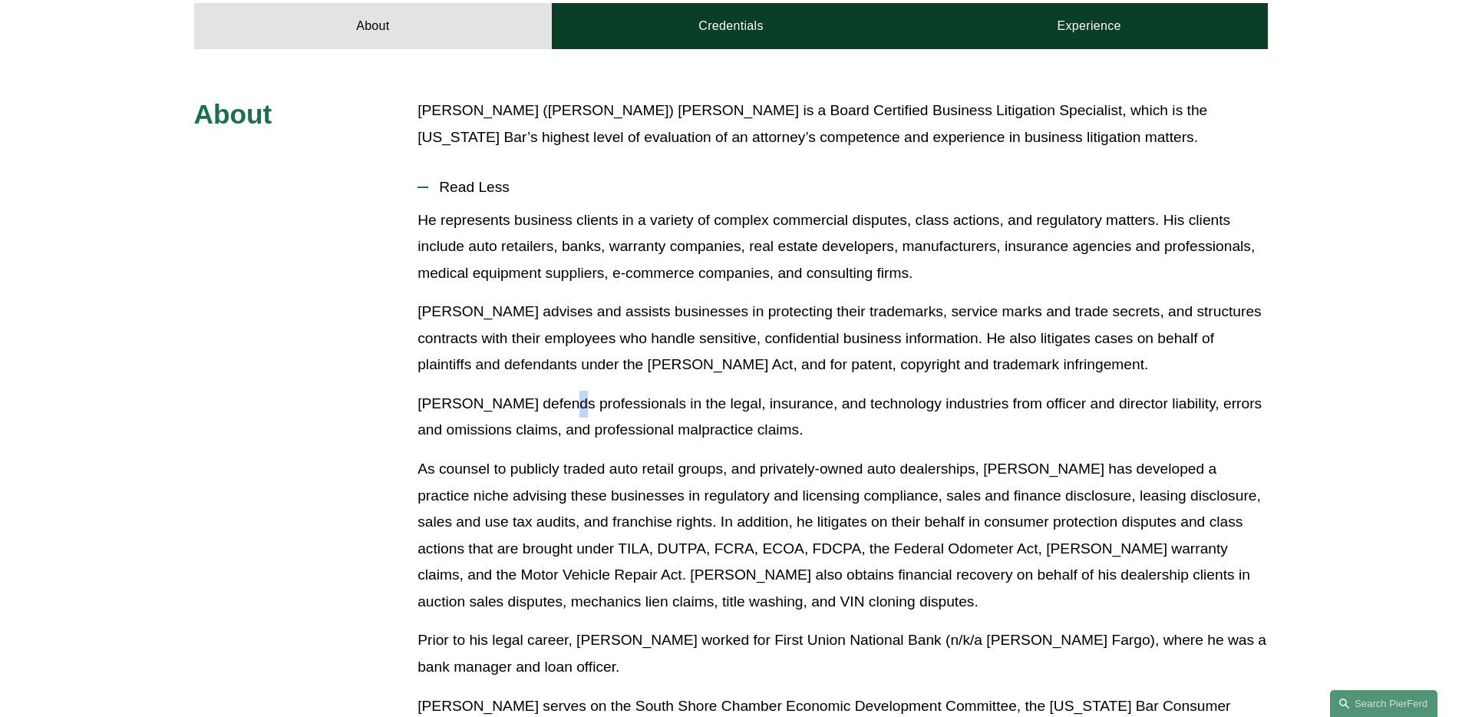
click at [549, 391] on p "Mr. Geitner defends professionals in the legal, insurance, and technology indus…" at bounding box center [843, 417] width 850 height 53
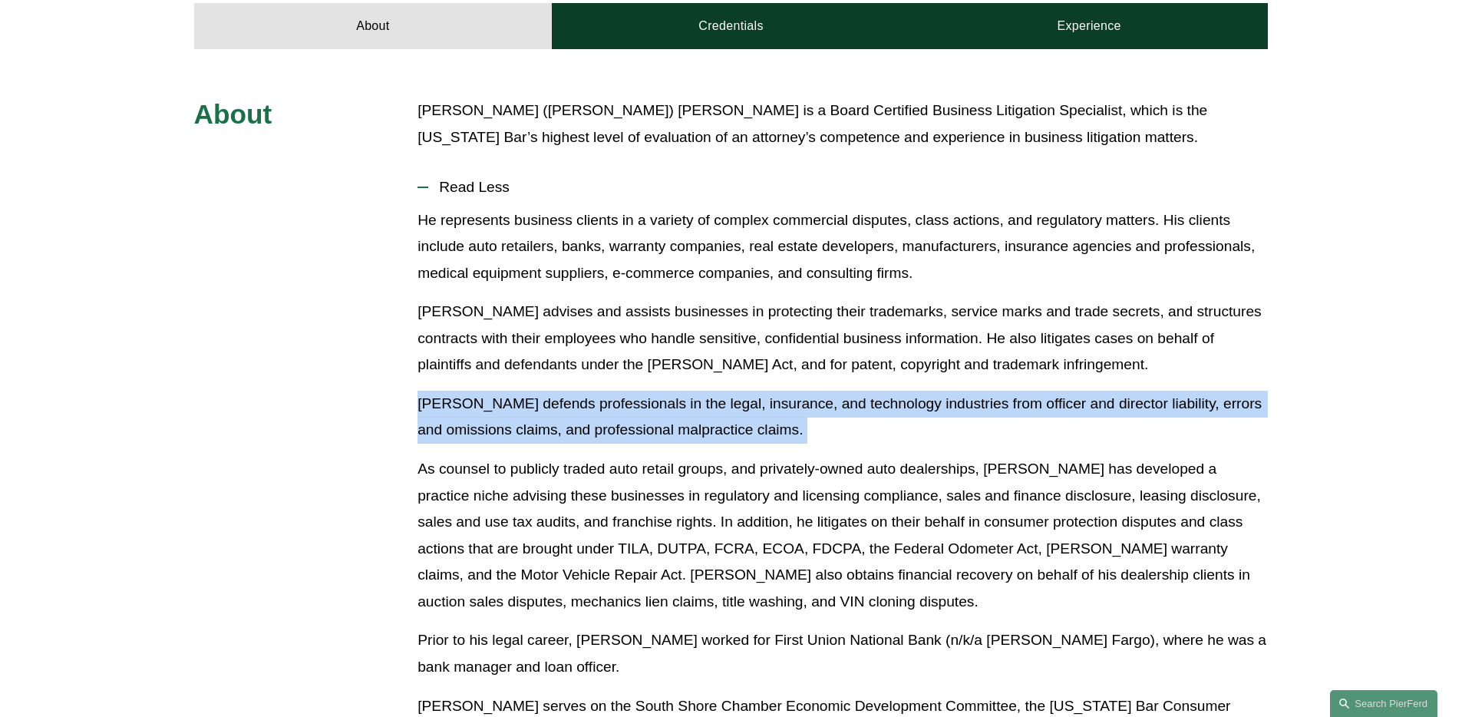
click at [549, 391] on p "Mr. Geitner defends professionals in the legal, insurance, and technology indus…" at bounding box center [843, 417] width 850 height 53
click at [545, 391] on p "Mr. Geitner defends professionals in the legal, insurance, and technology indus…" at bounding box center [843, 417] width 850 height 53
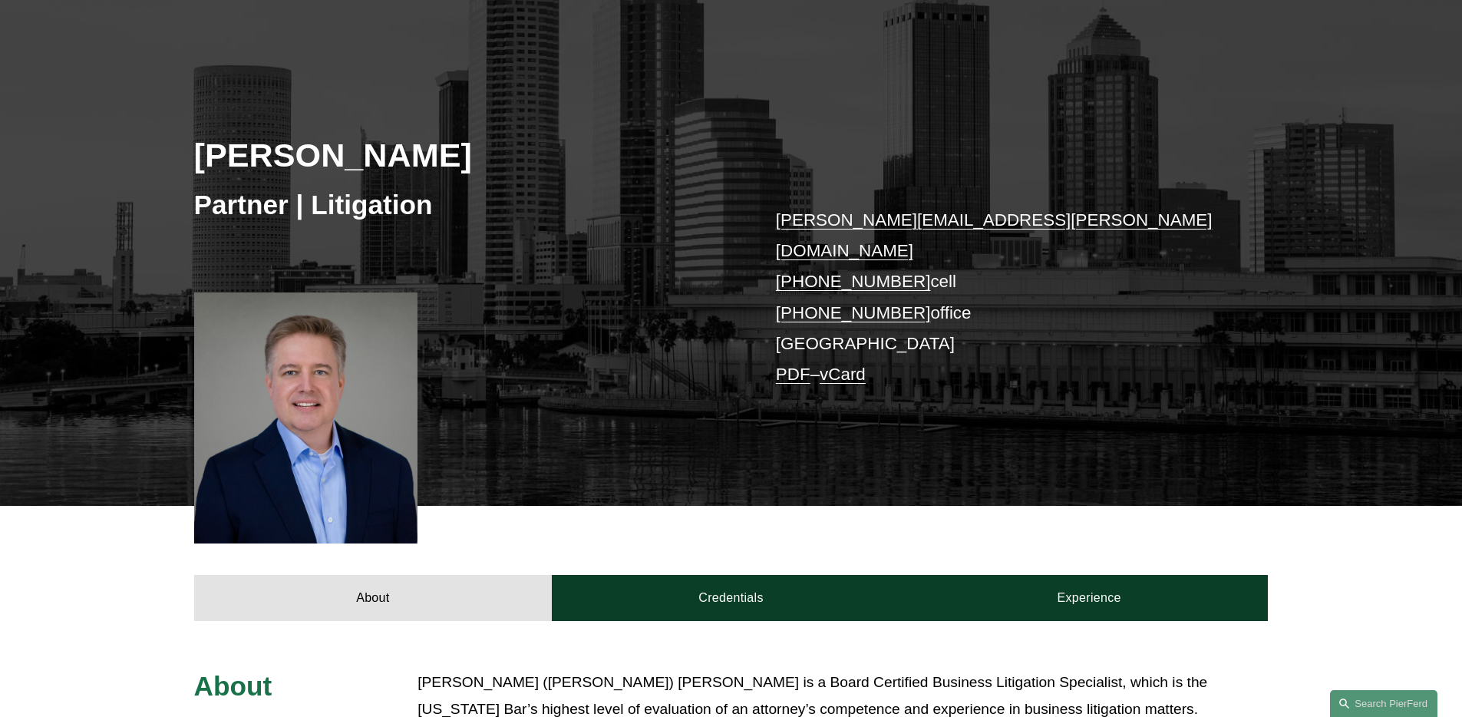
scroll to position [0, 0]
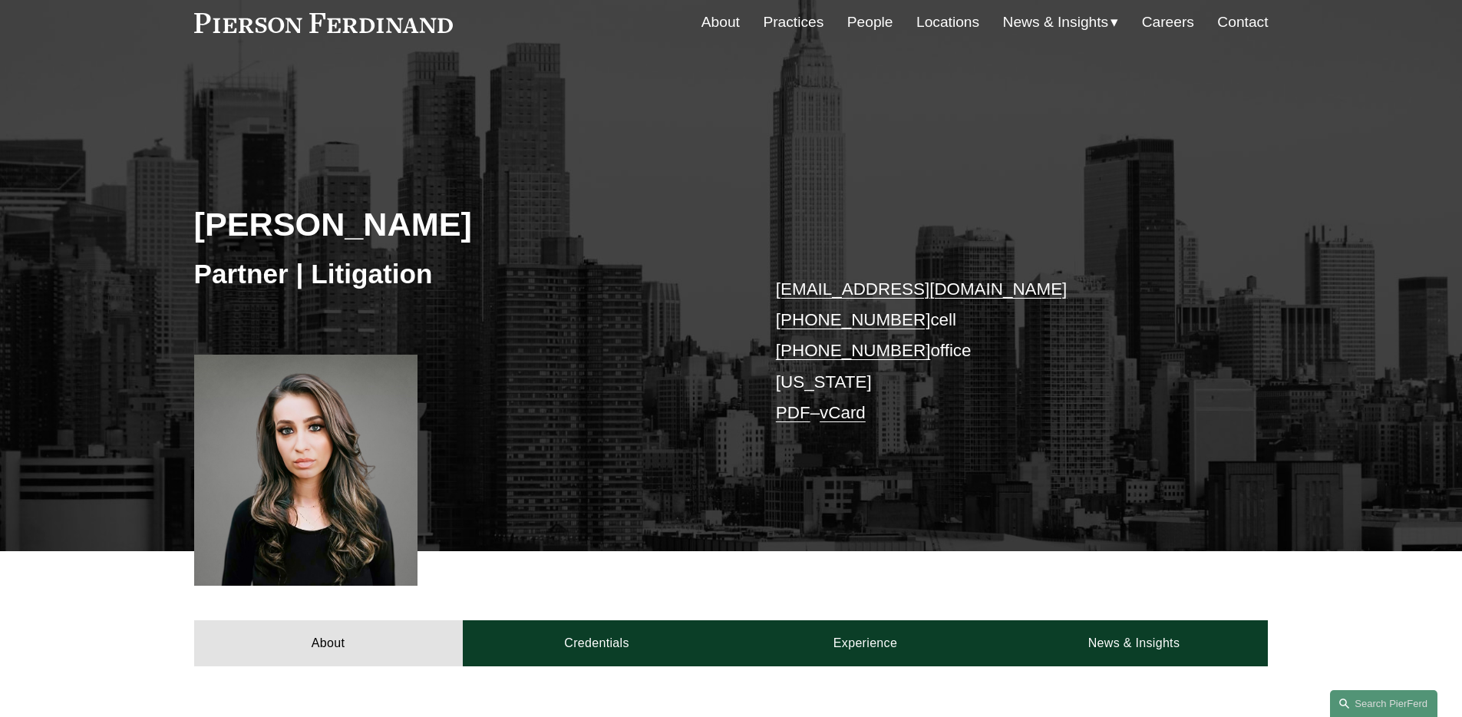
scroll to position [302, 0]
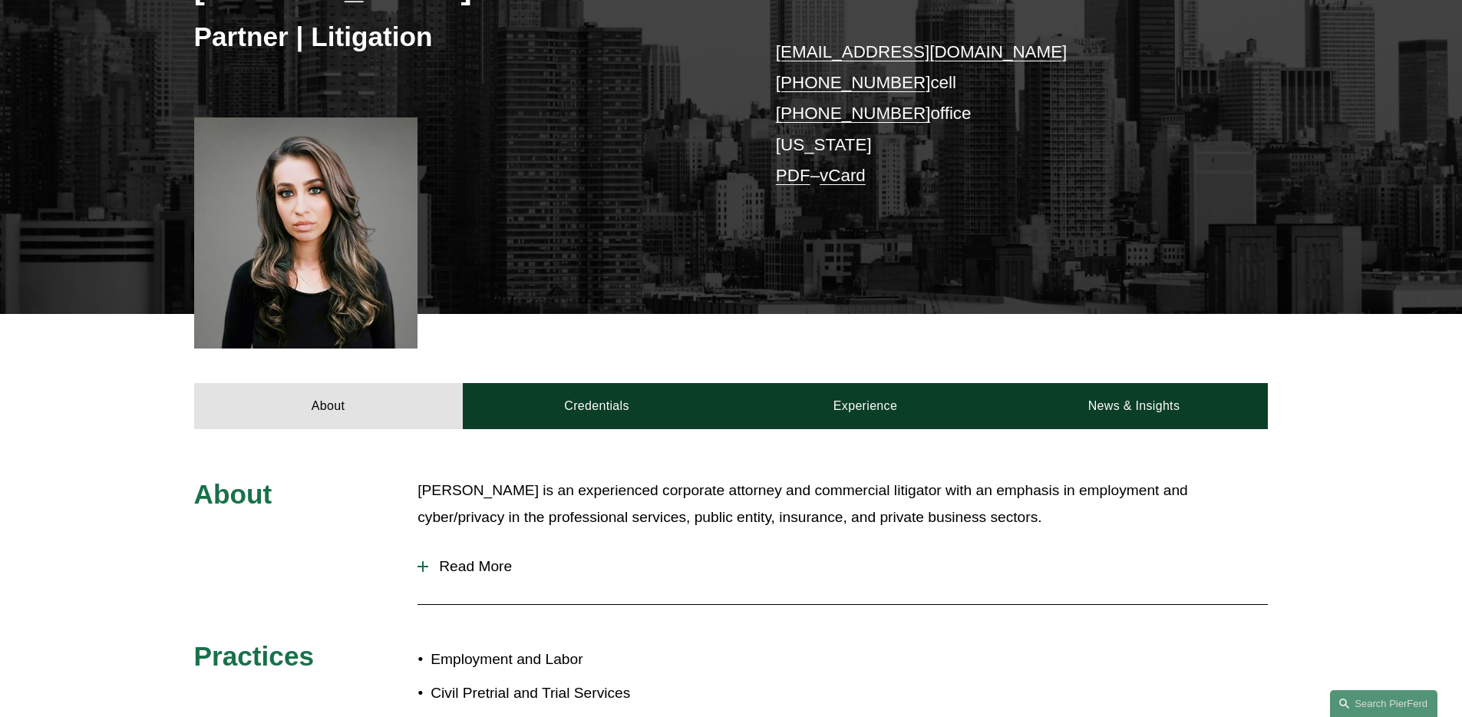
click at [497, 569] on span "Read More" at bounding box center [848, 566] width 840 height 17
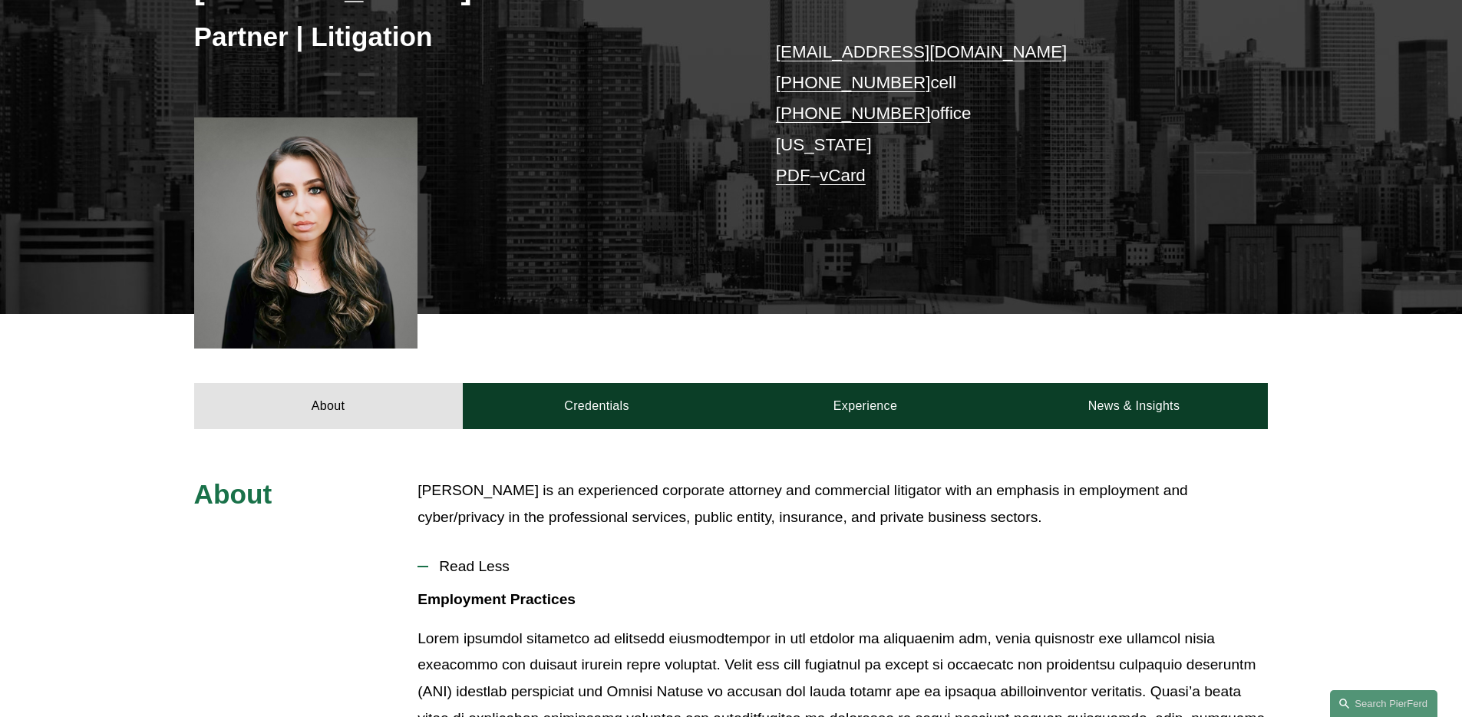
click at [578, 517] on p "Donia Sawwan is an experienced corporate attorney and commercial litigator with…" at bounding box center [843, 503] width 850 height 53
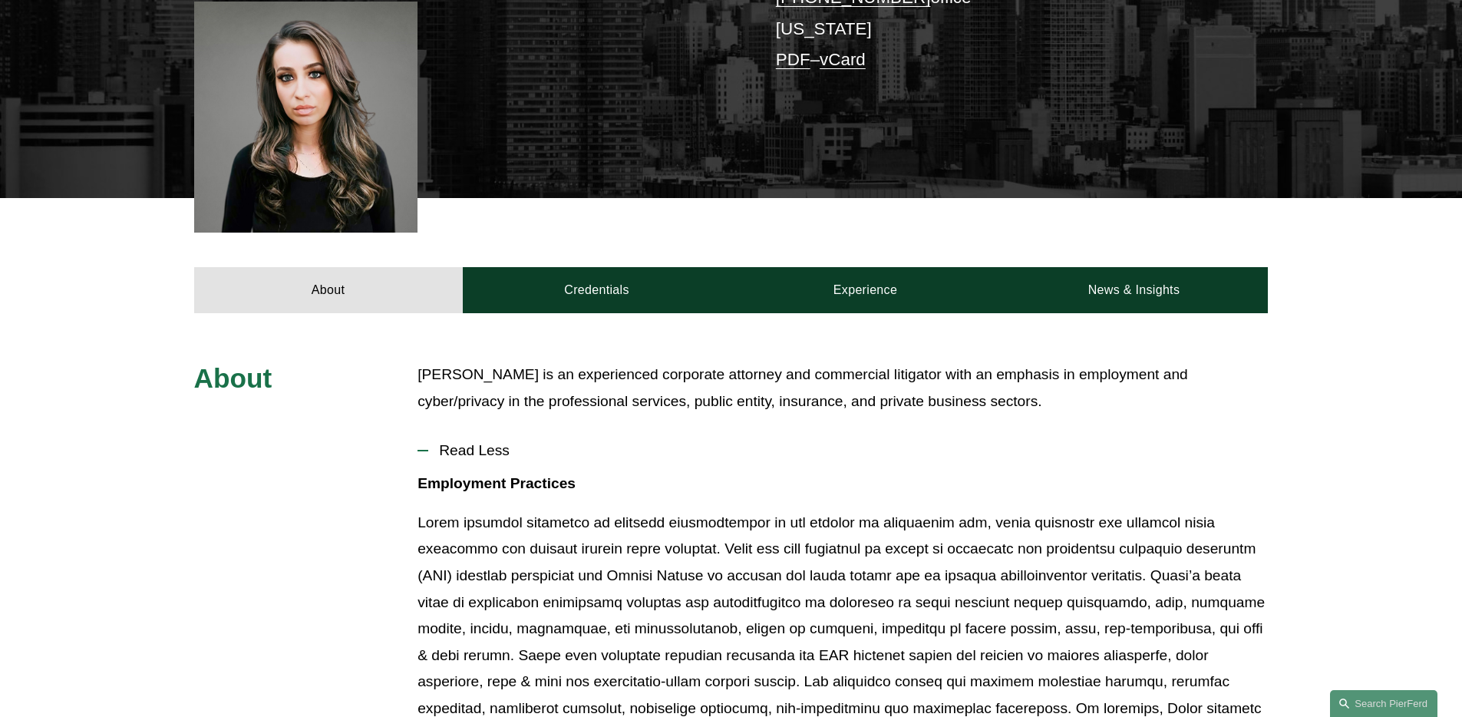
scroll to position [474, 0]
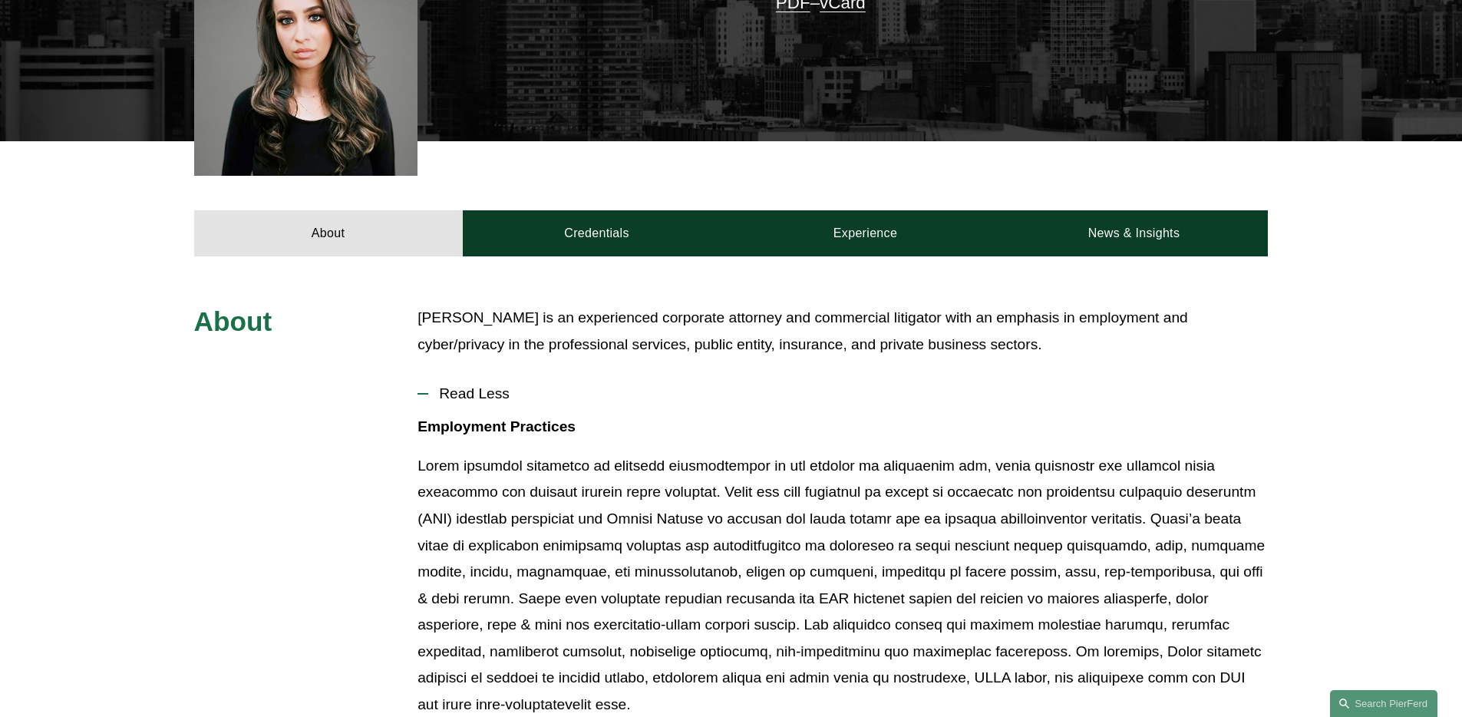
click at [489, 466] on p at bounding box center [843, 586] width 850 height 266
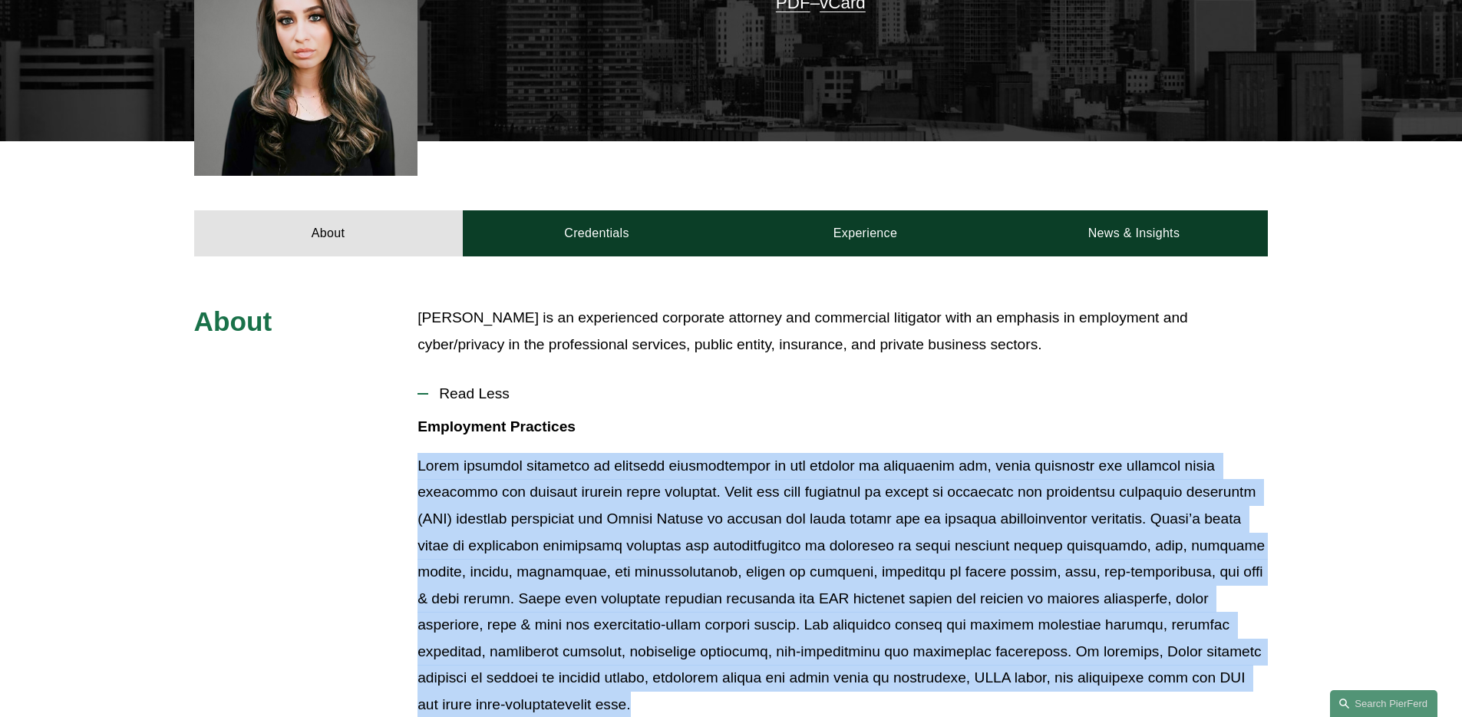
click at [489, 466] on p at bounding box center [843, 586] width 850 height 266
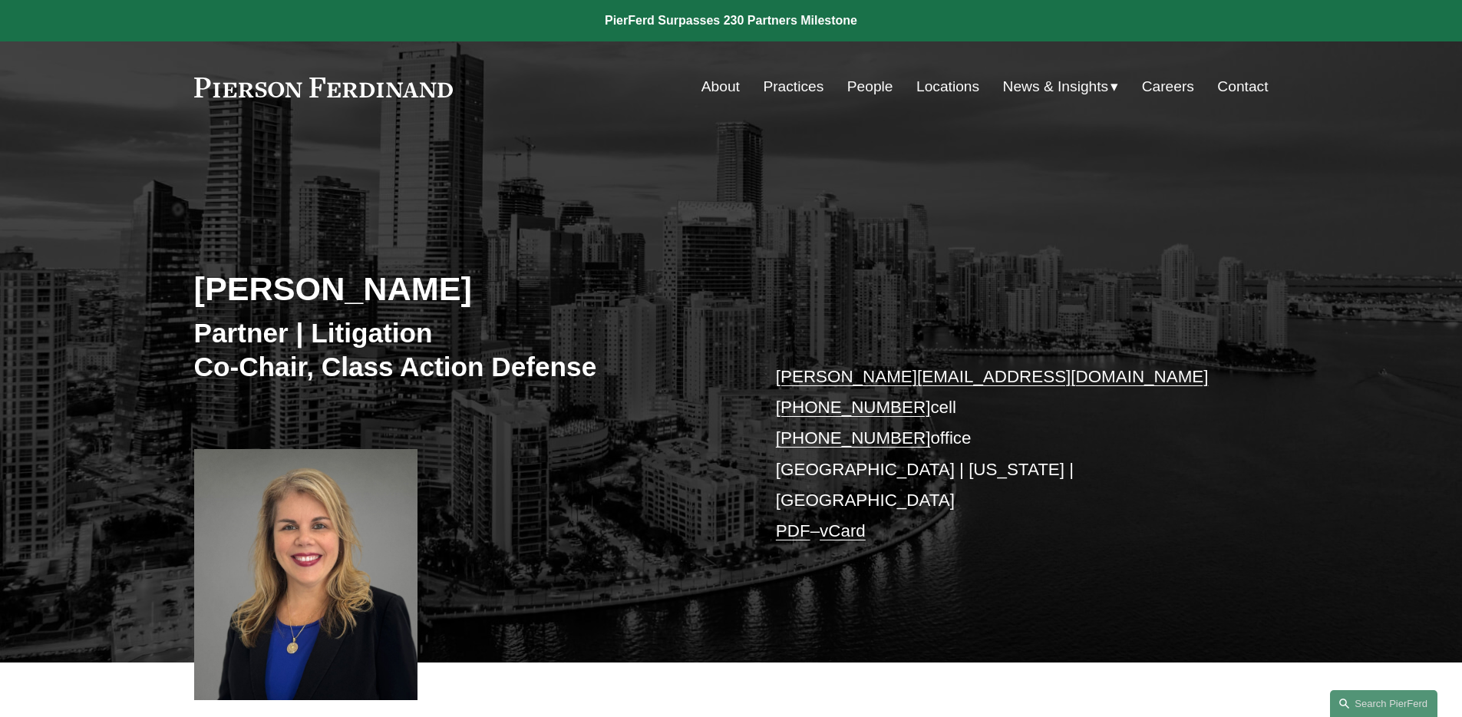
scroll to position [523, 0]
